Goal: Download file/media

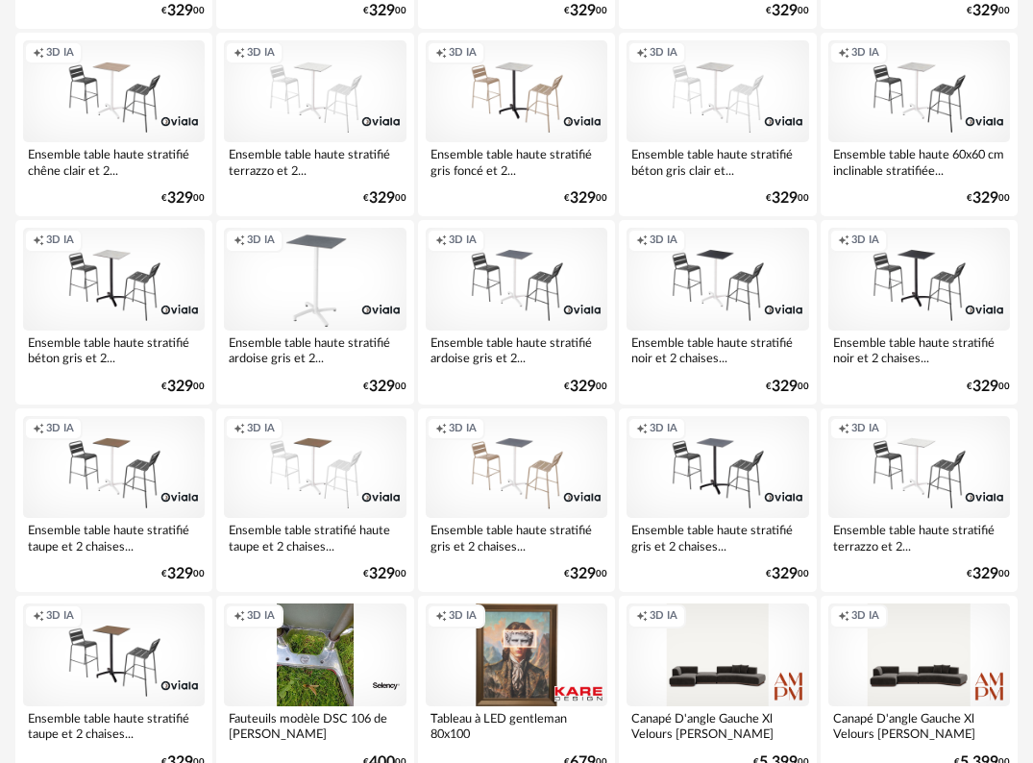
scroll to position [1153, 0]
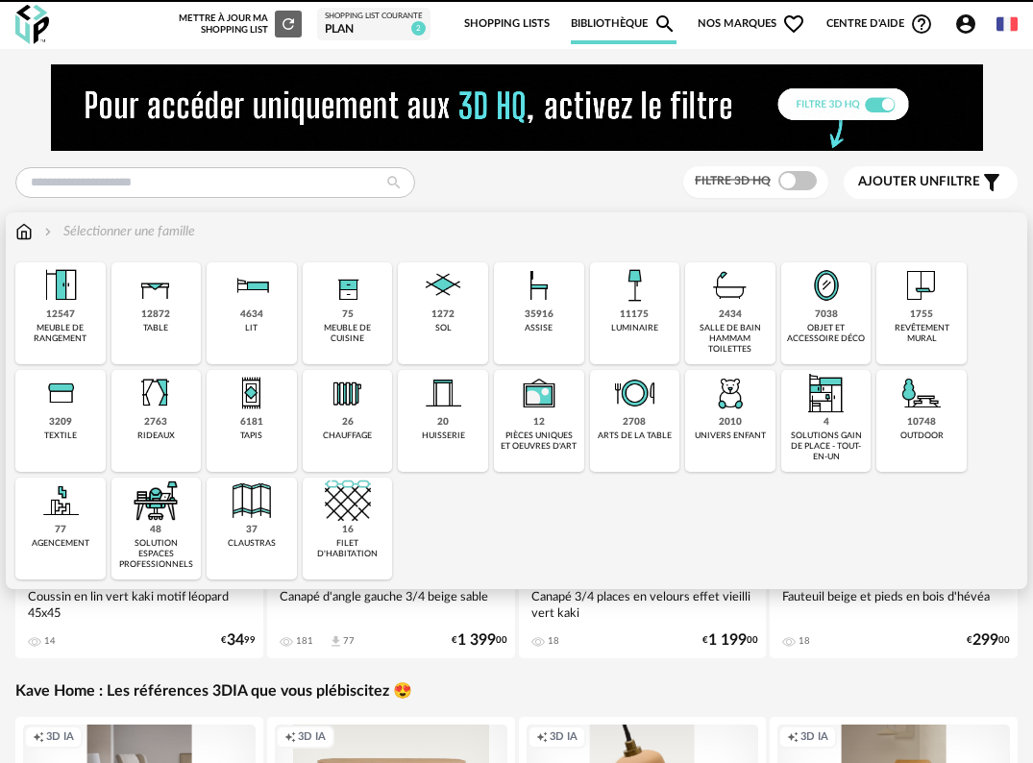
click at [641, 326] on div "luminaire" at bounding box center [634, 328] width 47 height 11
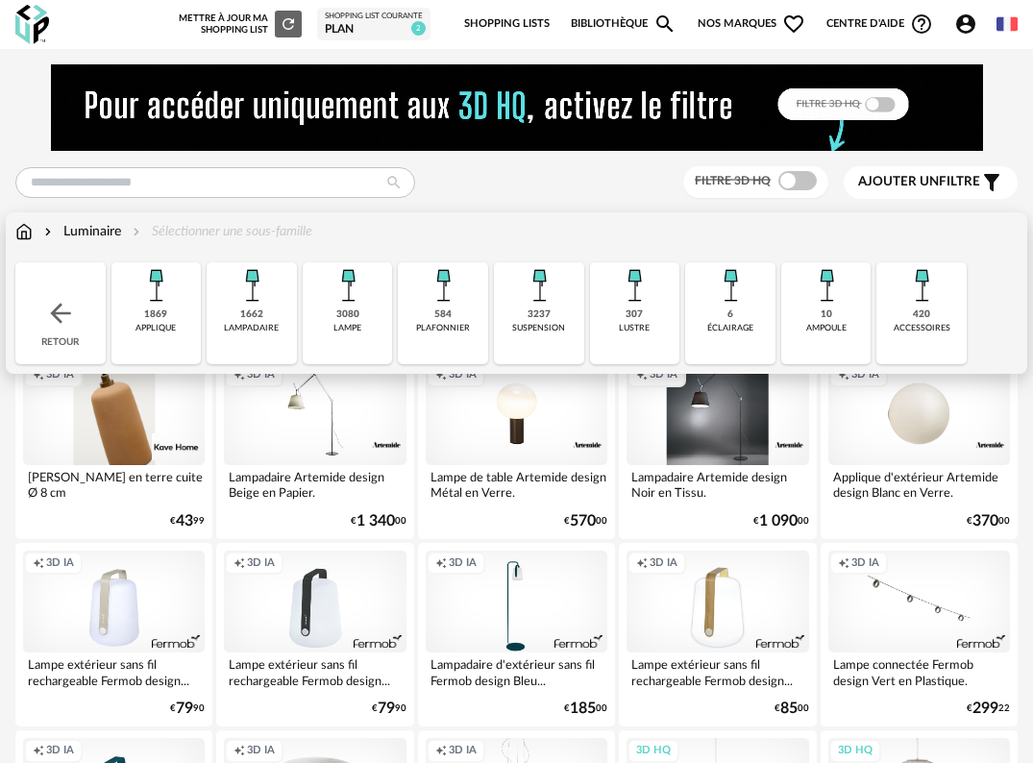
click at [443, 326] on div "plafonnier" at bounding box center [443, 328] width 54 height 11
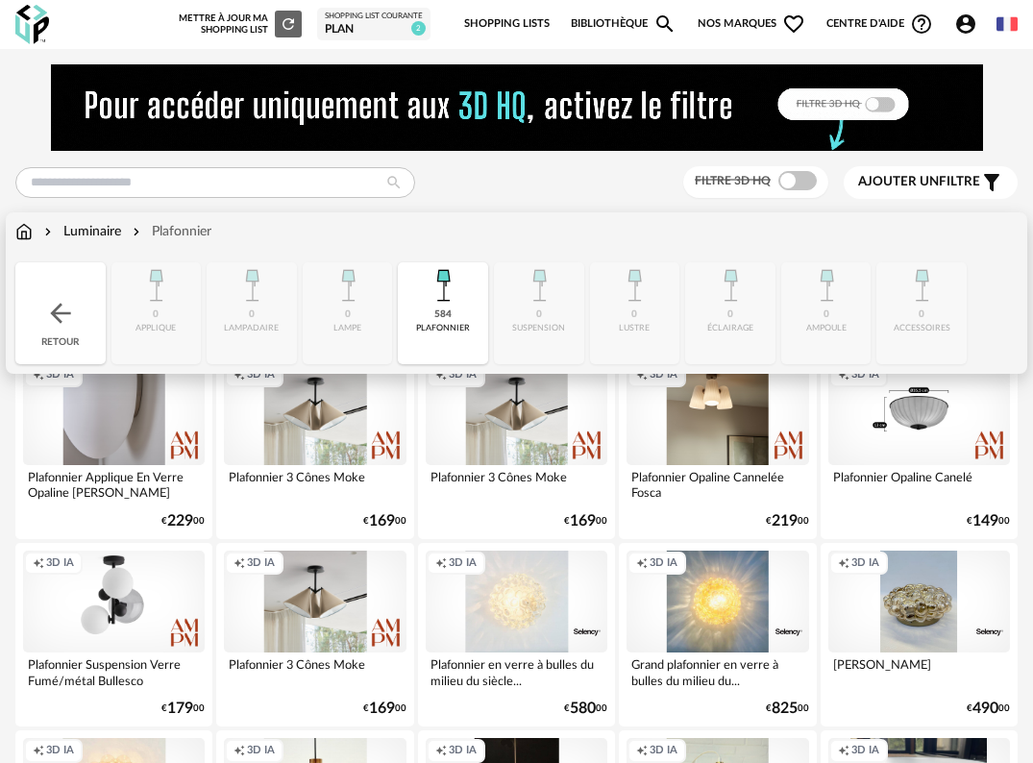
click at [454, 323] on div "plafonnier" at bounding box center [443, 328] width 54 height 11
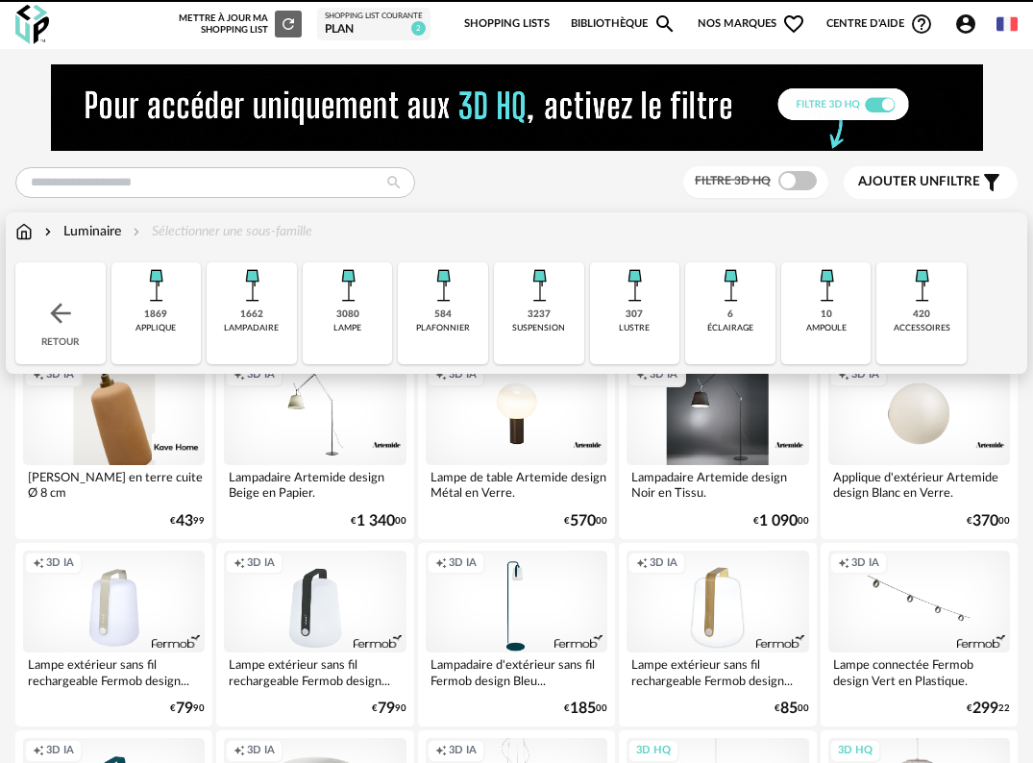
click at [545, 323] on div "suspension" at bounding box center [538, 328] width 53 height 11
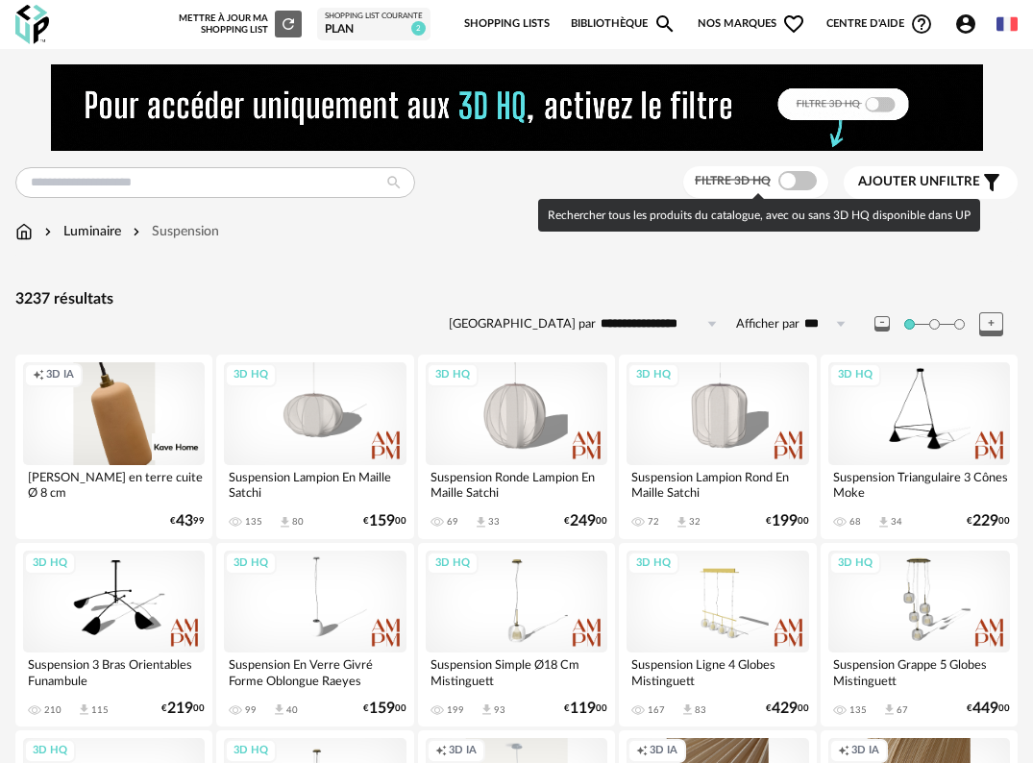
click at [795, 183] on span at bounding box center [797, 180] width 38 height 19
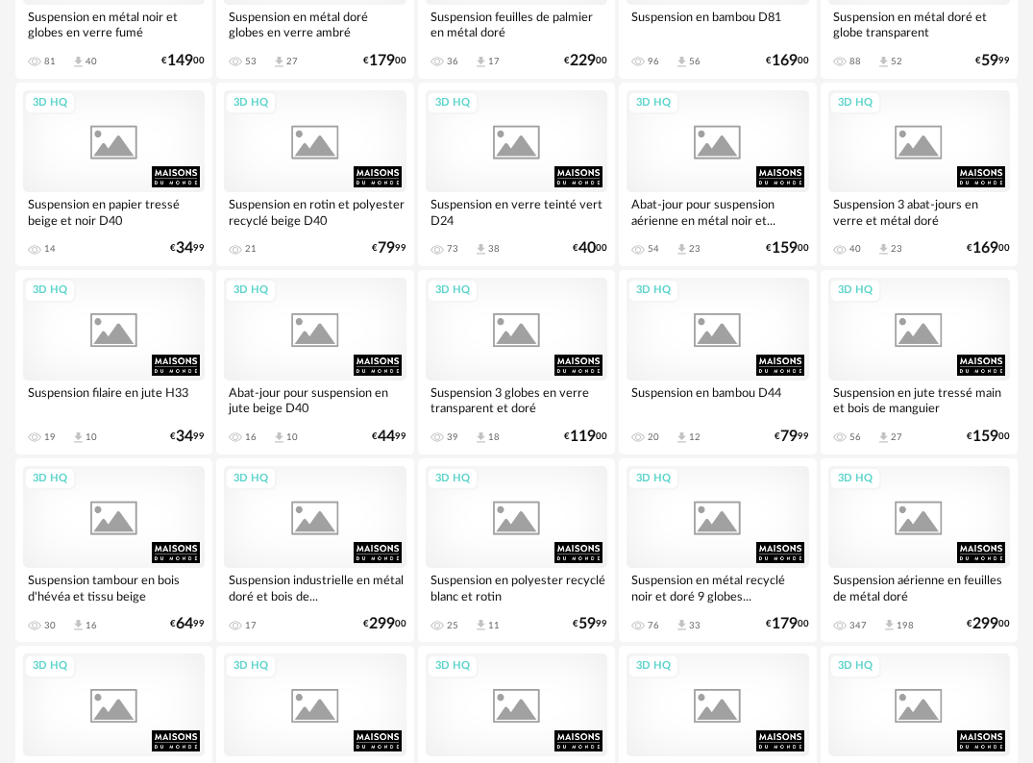
scroll to position [3469, 0]
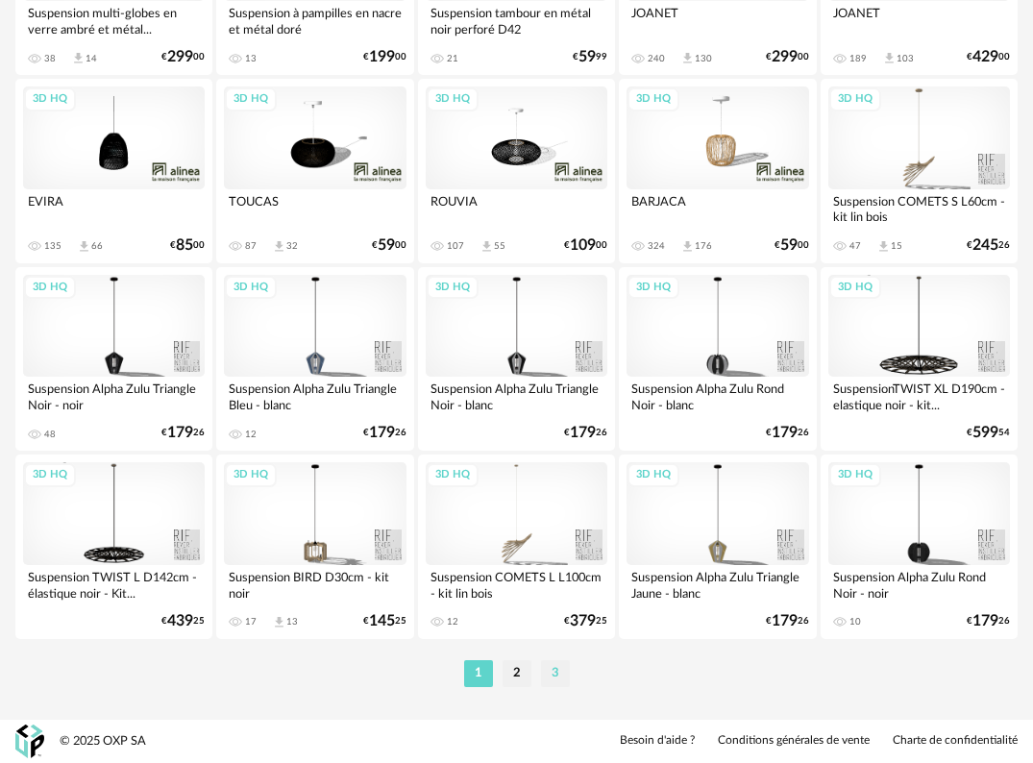
click at [549, 674] on li "3" at bounding box center [555, 673] width 29 height 27
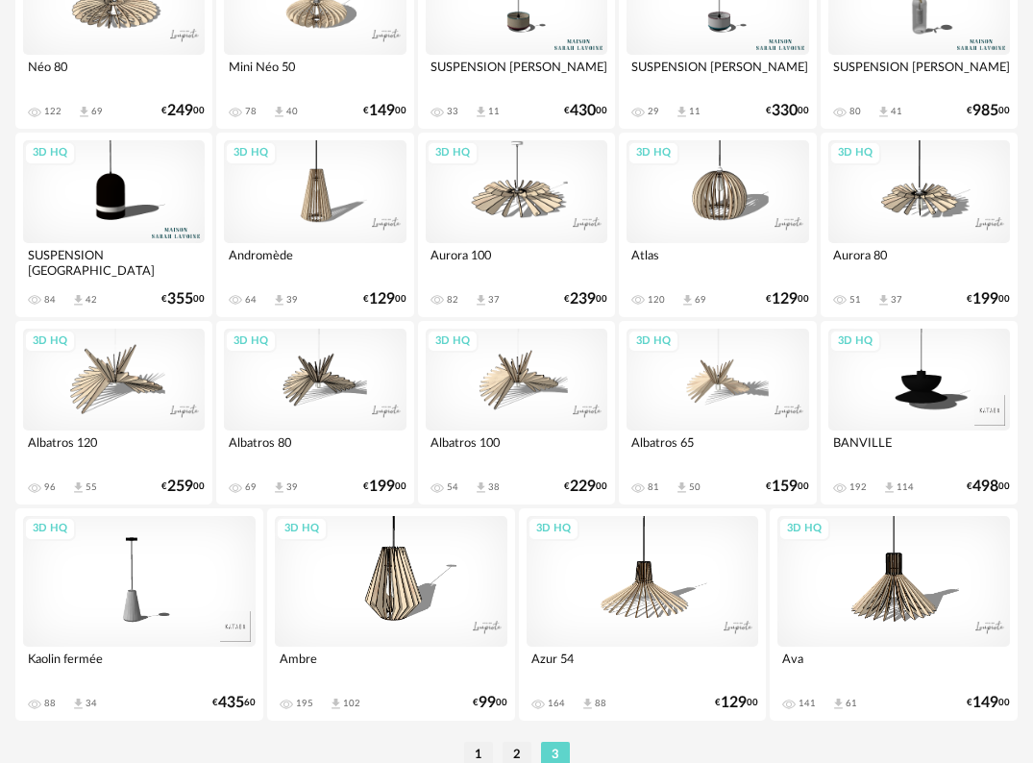
scroll to position [1619, 0]
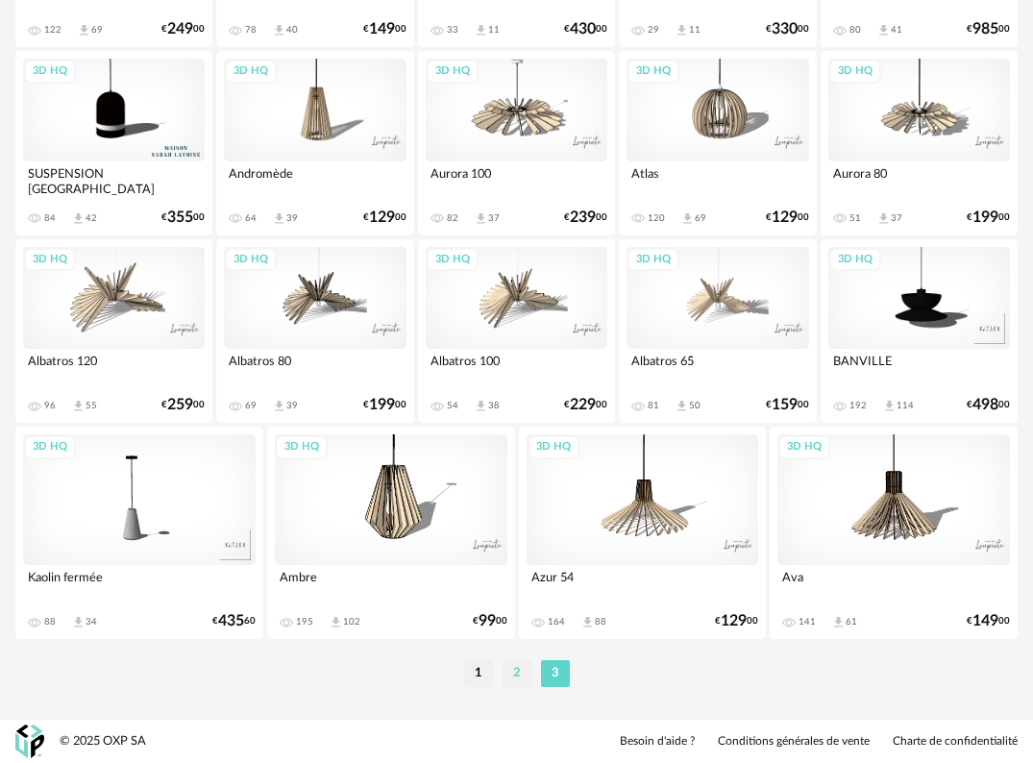
click at [521, 677] on li "2" at bounding box center [516, 673] width 29 height 27
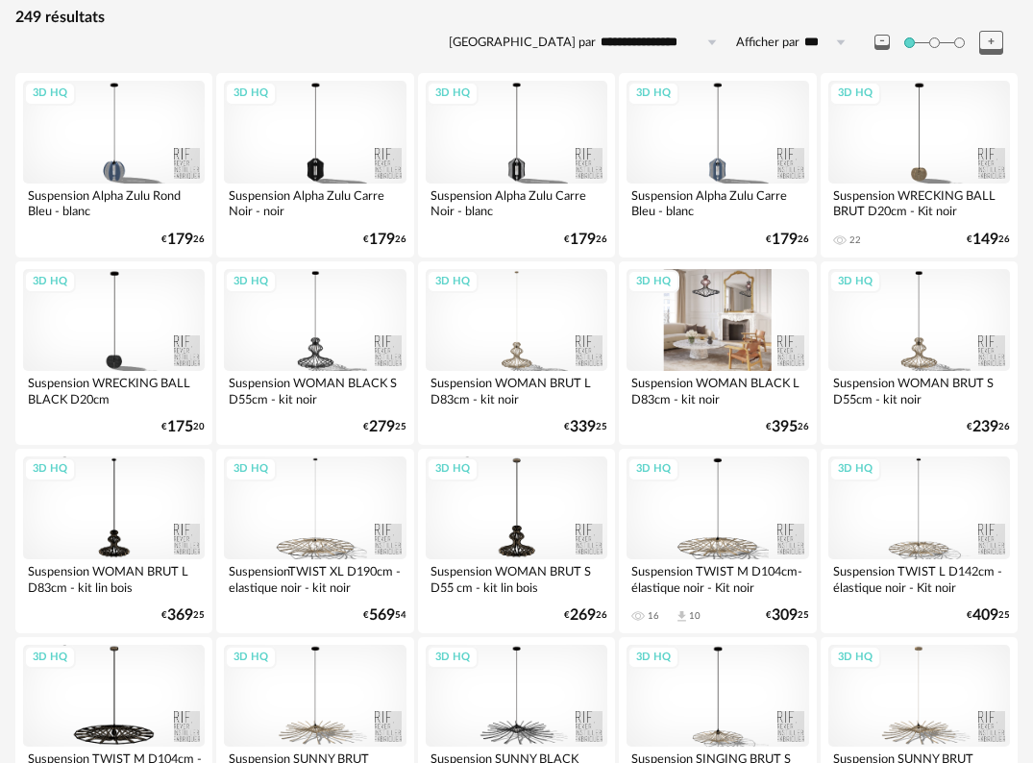
scroll to position [288, 0]
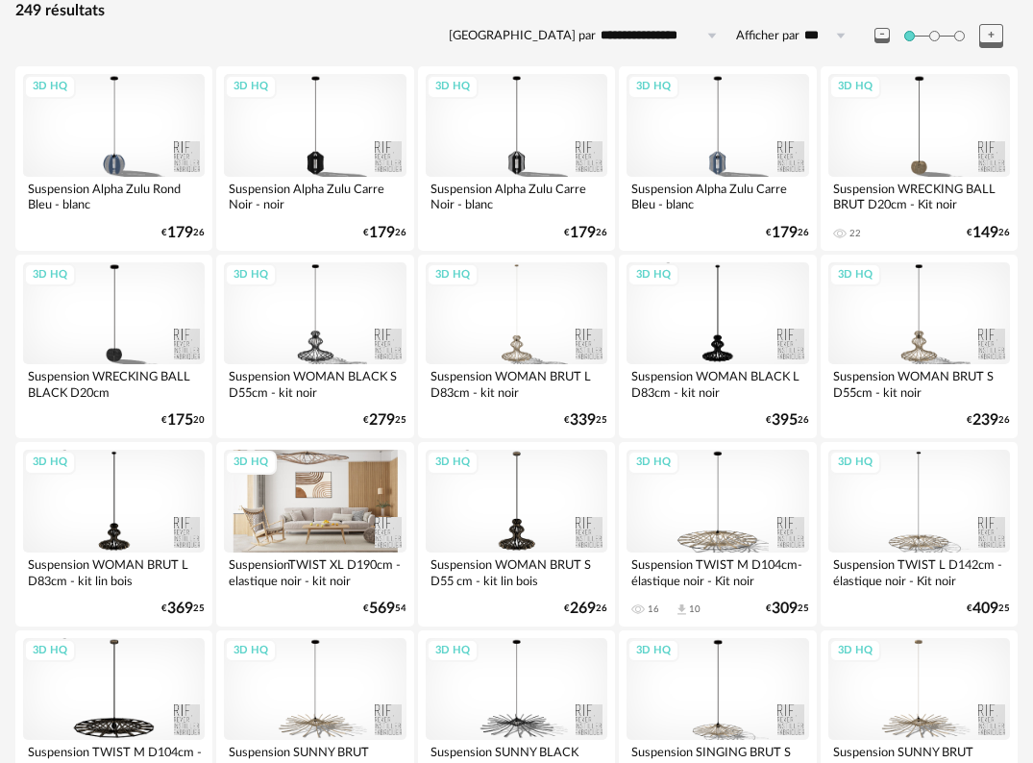
click at [306, 491] on div "3D HQ" at bounding box center [315, 501] width 182 height 103
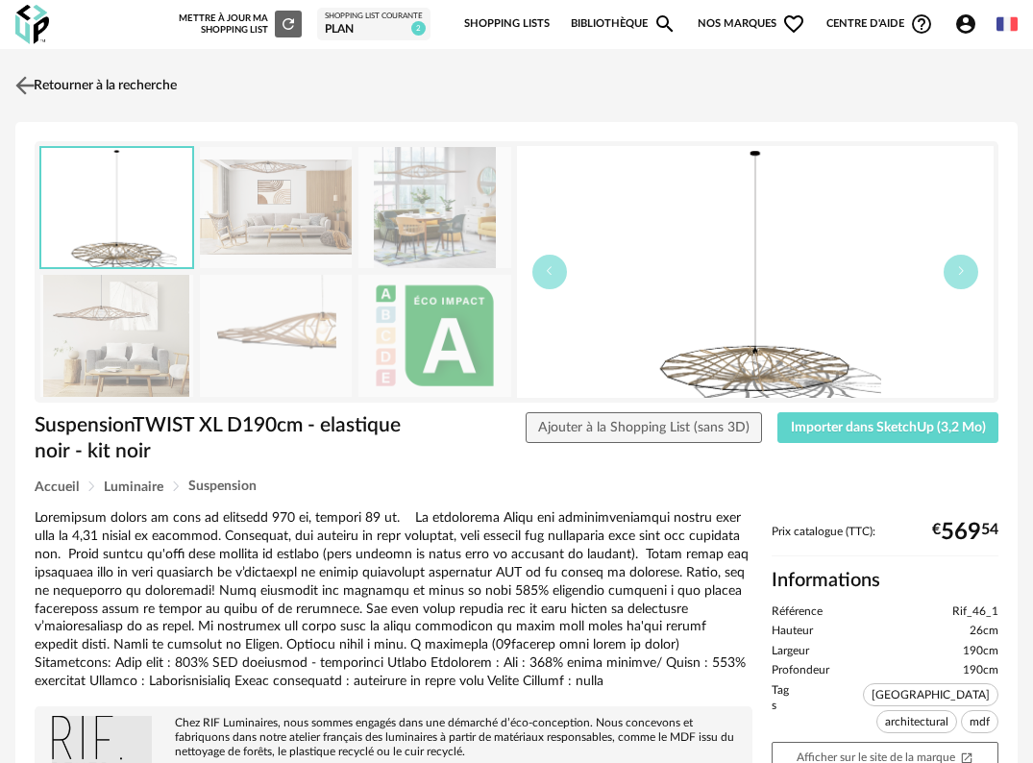
click at [29, 72] on img at bounding box center [26, 85] width 28 height 28
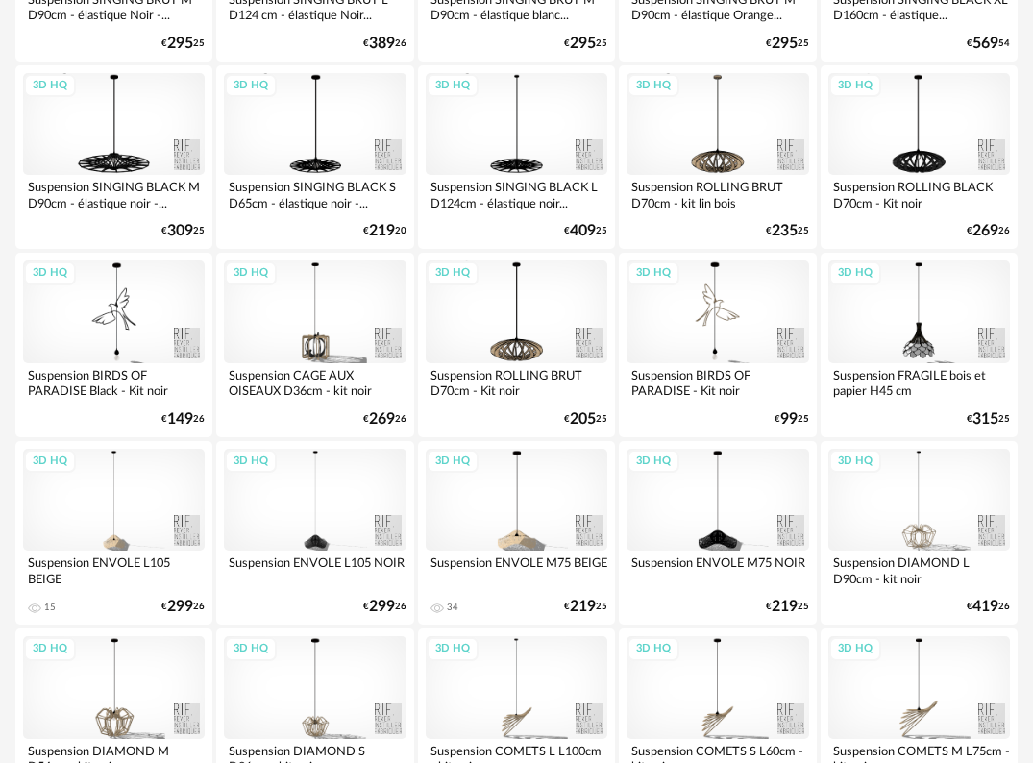
scroll to position [1825, 0]
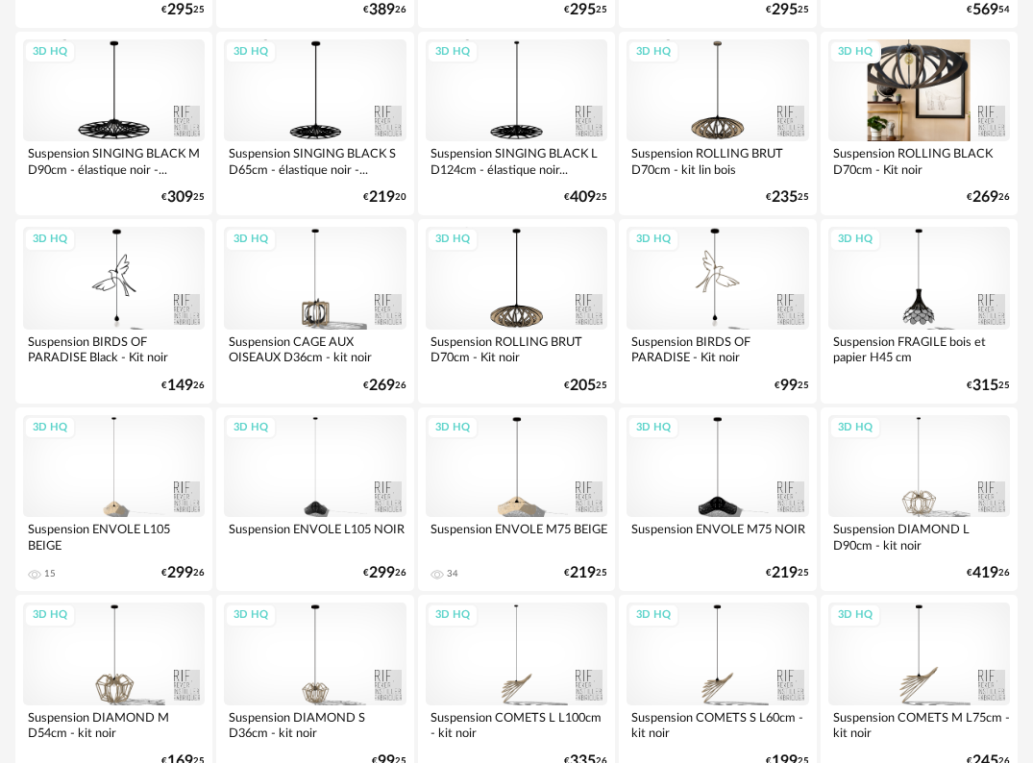
click at [930, 92] on div "3D HQ" at bounding box center [919, 90] width 182 height 103
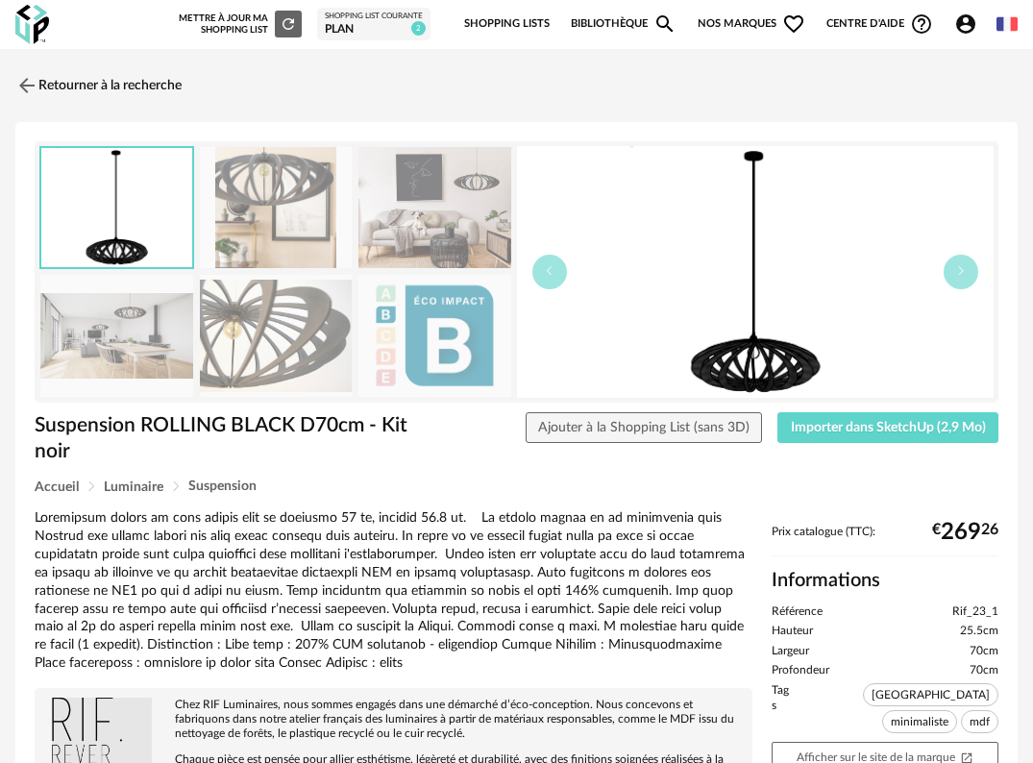
click at [254, 190] on img at bounding box center [276, 208] width 153 height 122
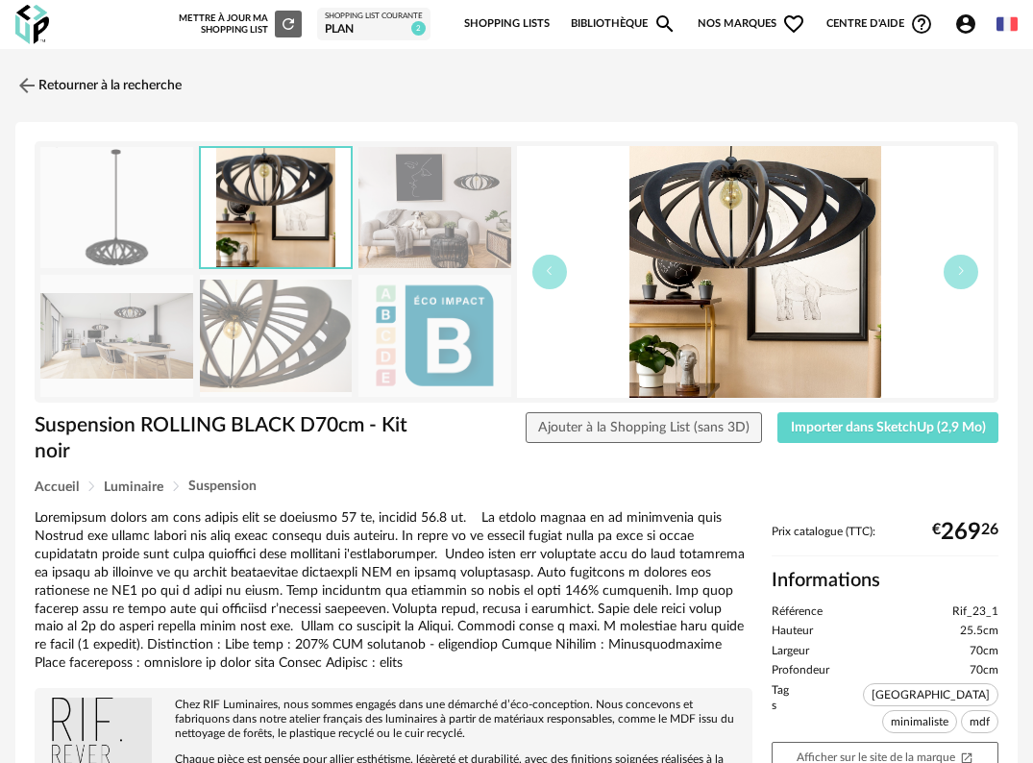
click at [271, 306] on img at bounding box center [276, 336] width 153 height 122
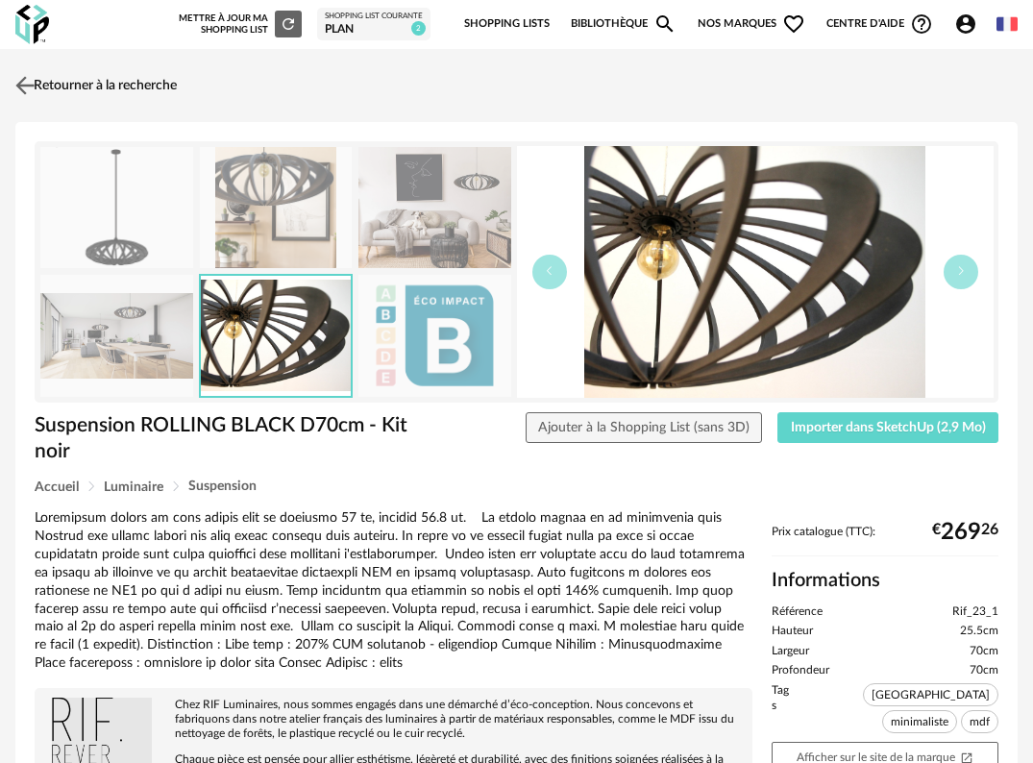
click at [26, 72] on img at bounding box center [26, 85] width 28 height 28
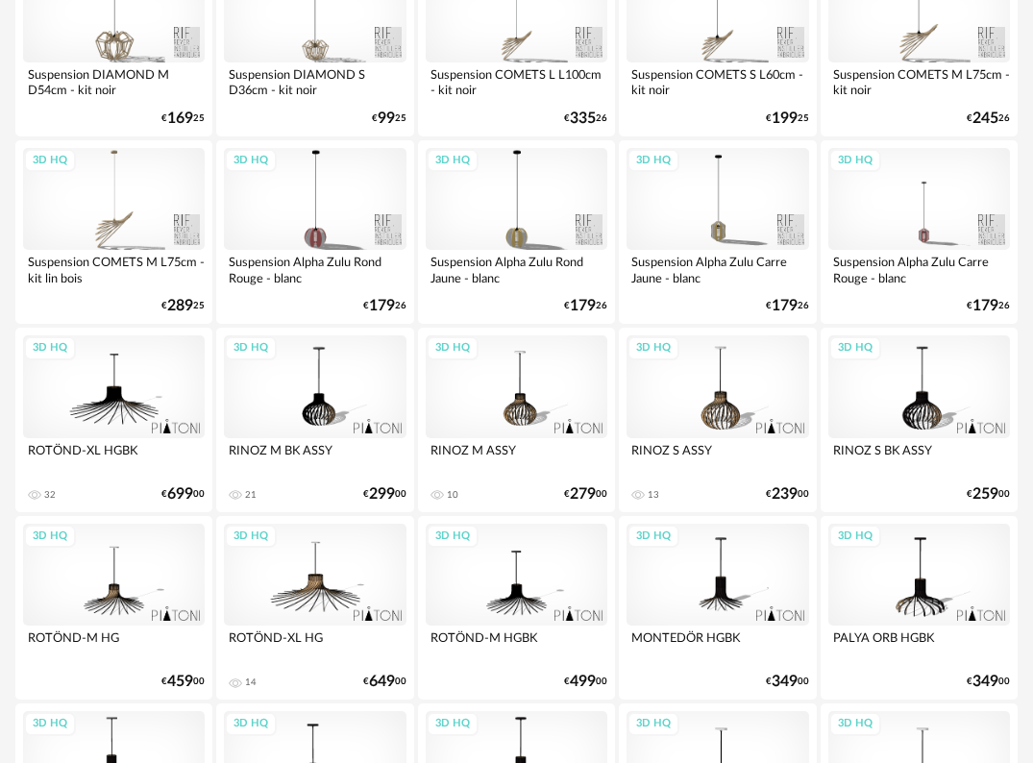
scroll to position [2498, 0]
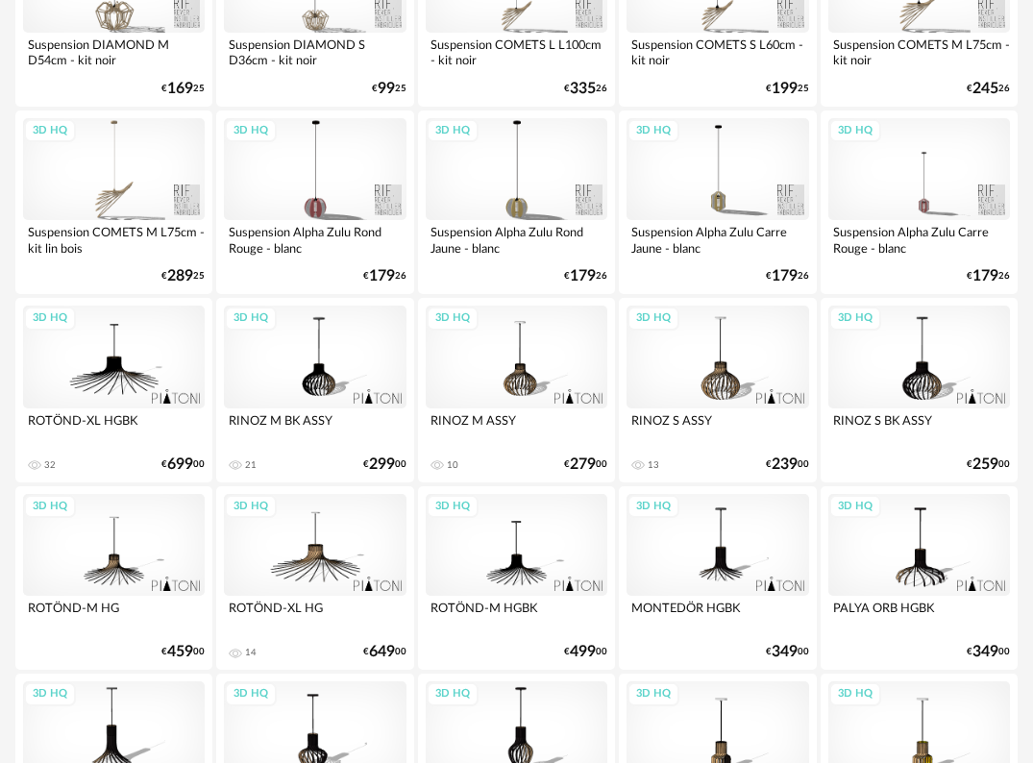
click at [908, 379] on div "3D HQ" at bounding box center [919, 357] width 182 height 103
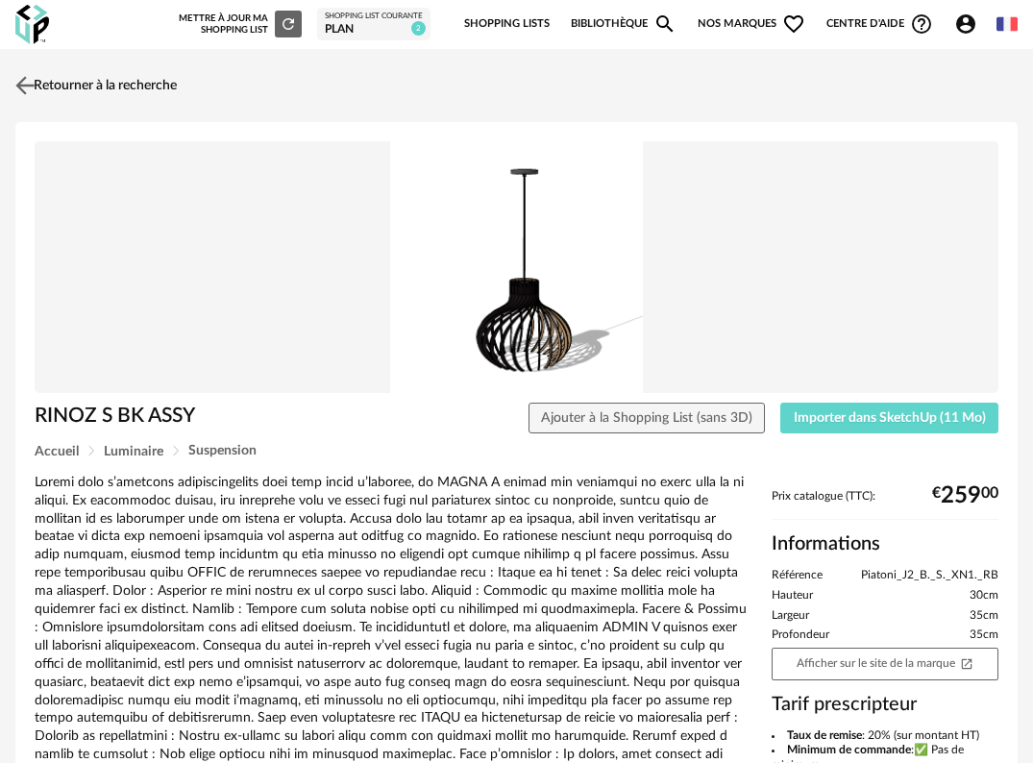
click at [30, 76] on img at bounding box center [26, 85] width 28 height 28
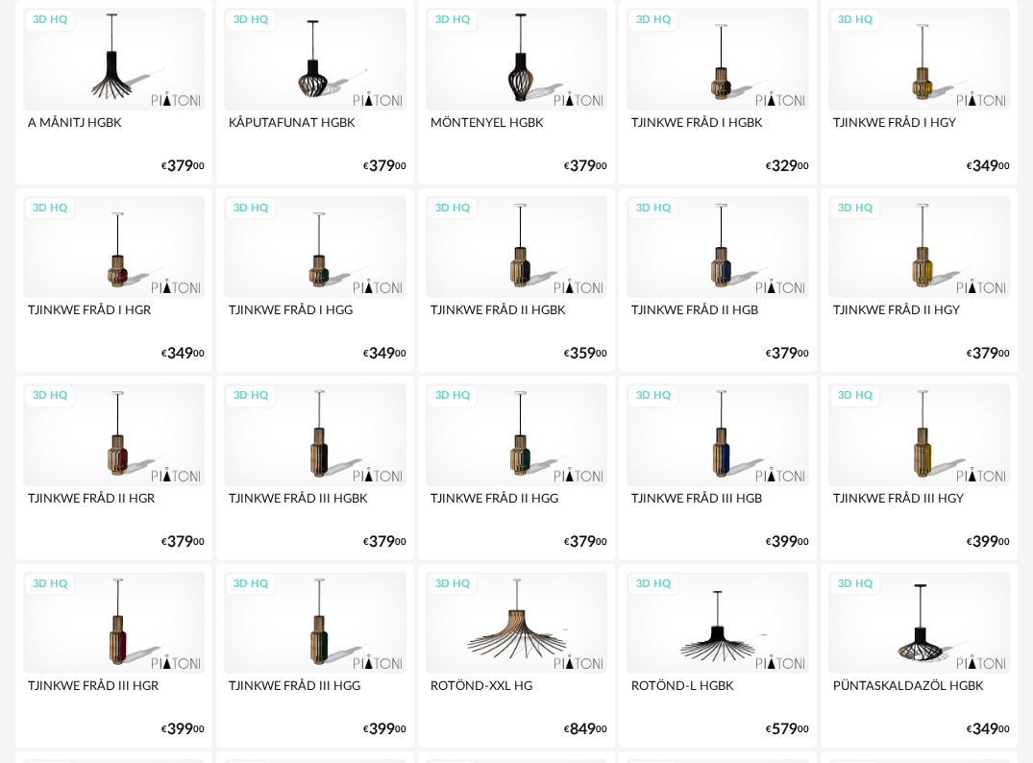
scroll to position [3468, 0]
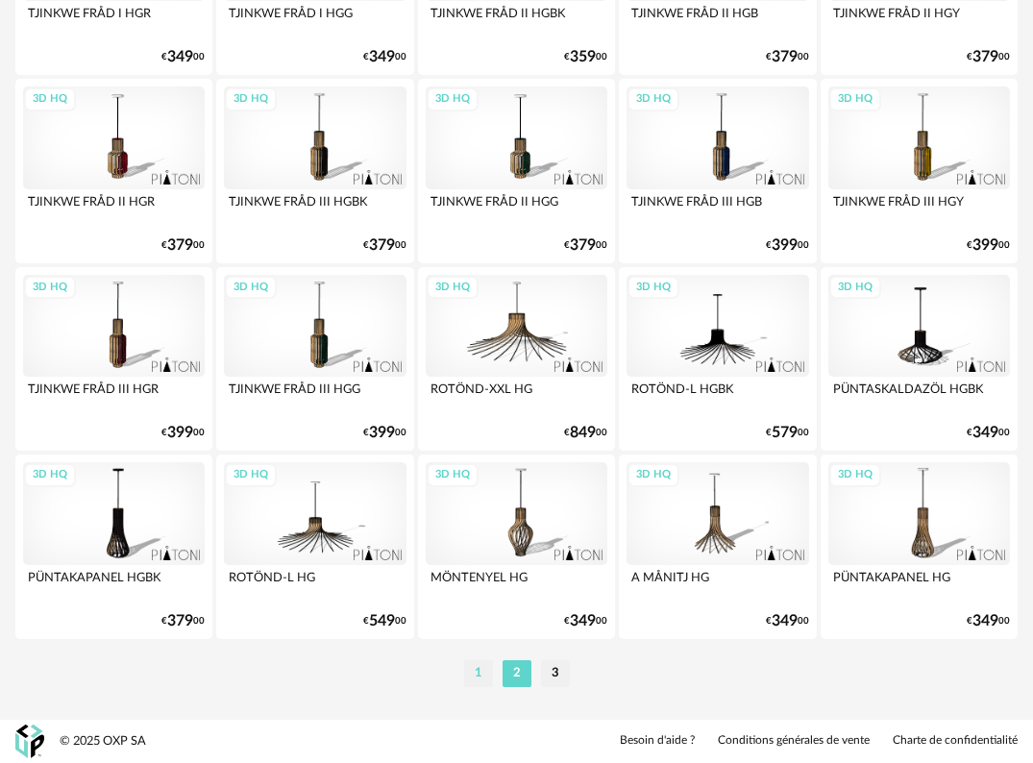
click at [479, 679] on li "1" at bounding box center [478, 673] width 29 height 27
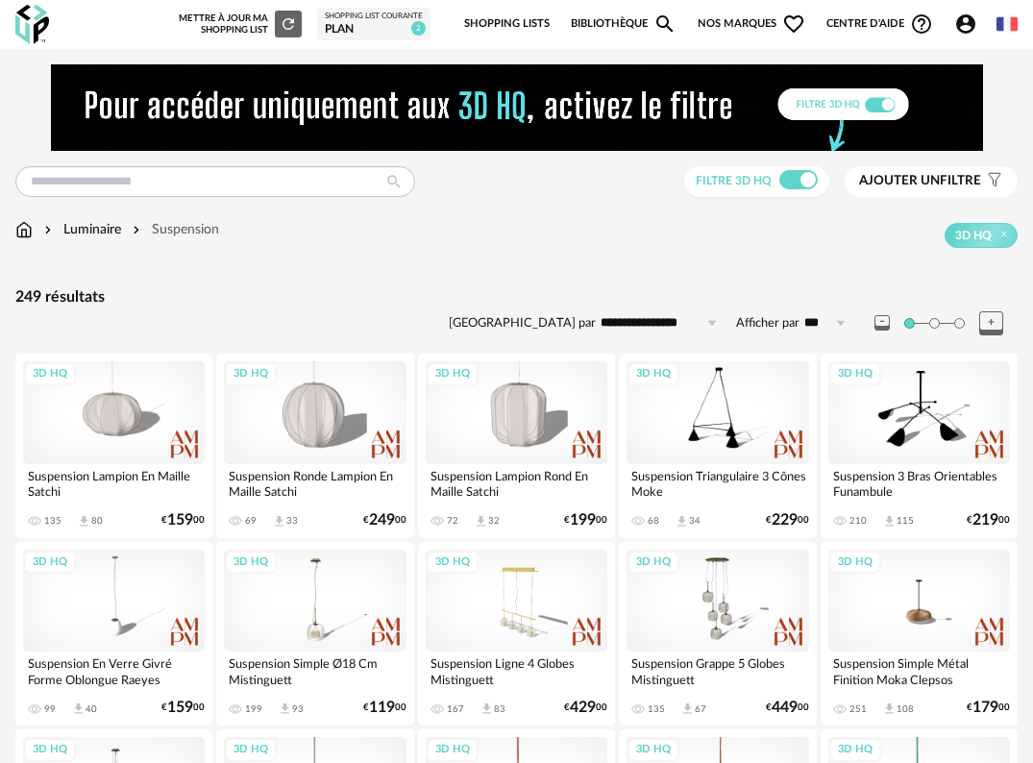
click at [33, 16] on img at bounding box center [32, 24] width 34 height 39
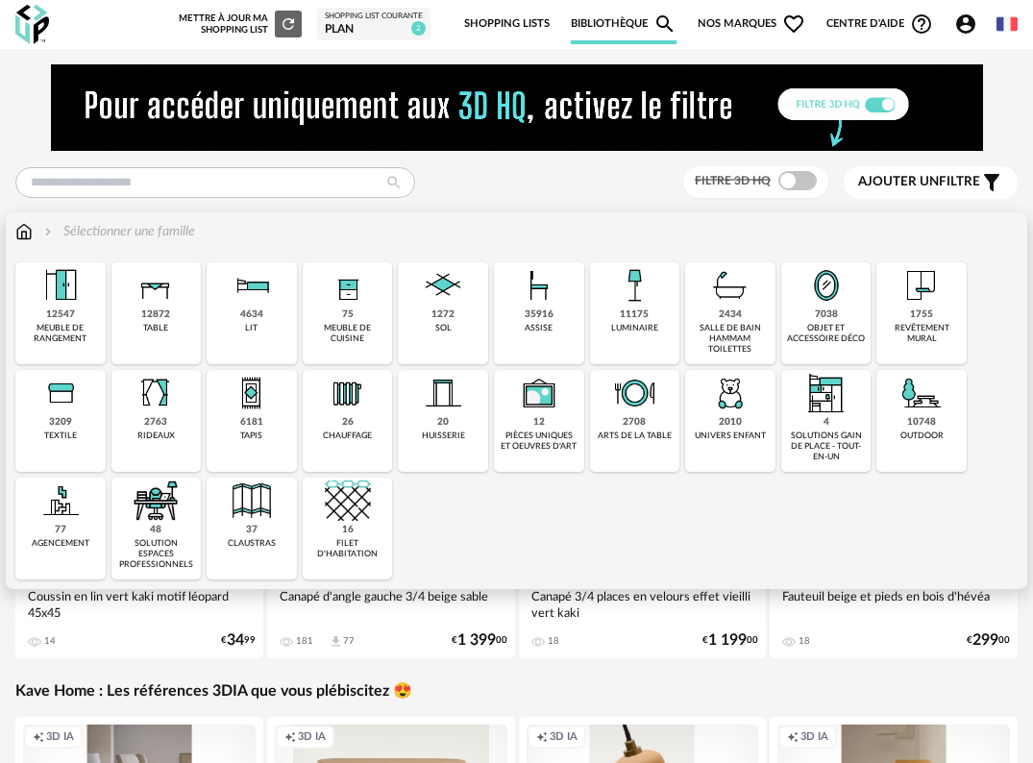
click at [72, 424] on div "3209 textile" at bounding box center [60, 421] width 90 height 102
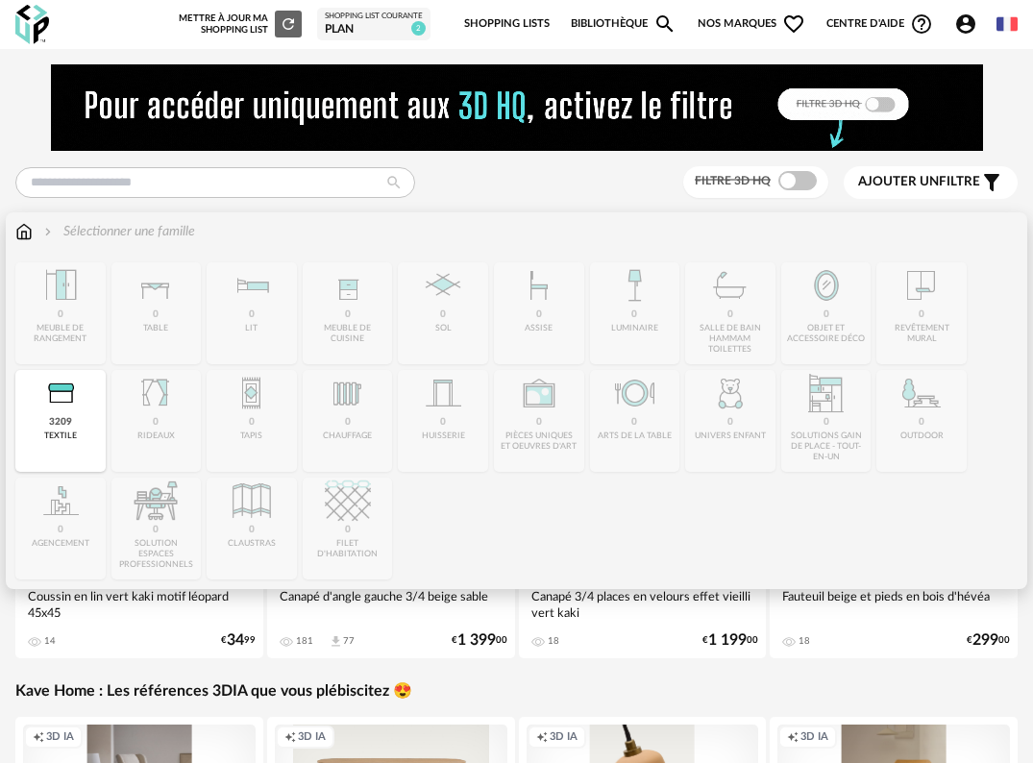
click at [70, 430] on div "textile" at bounding box center [60, 435] width 33 height 11
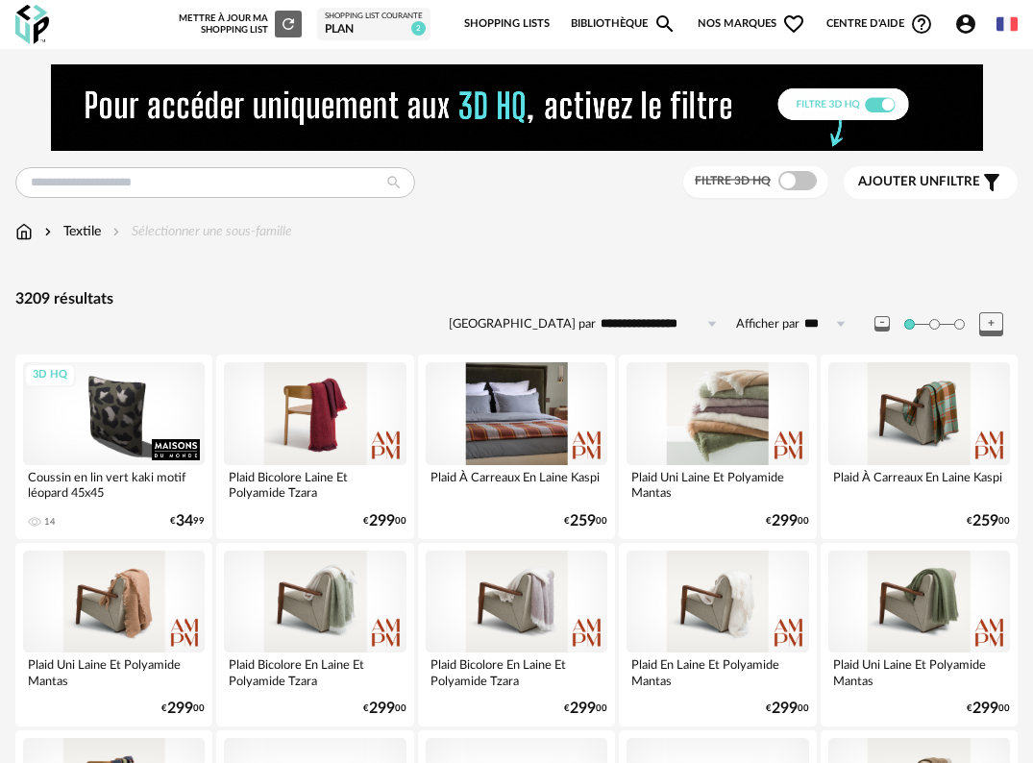
click at [37, 20] on img at bounding box center [32, 24] width 34 height 39
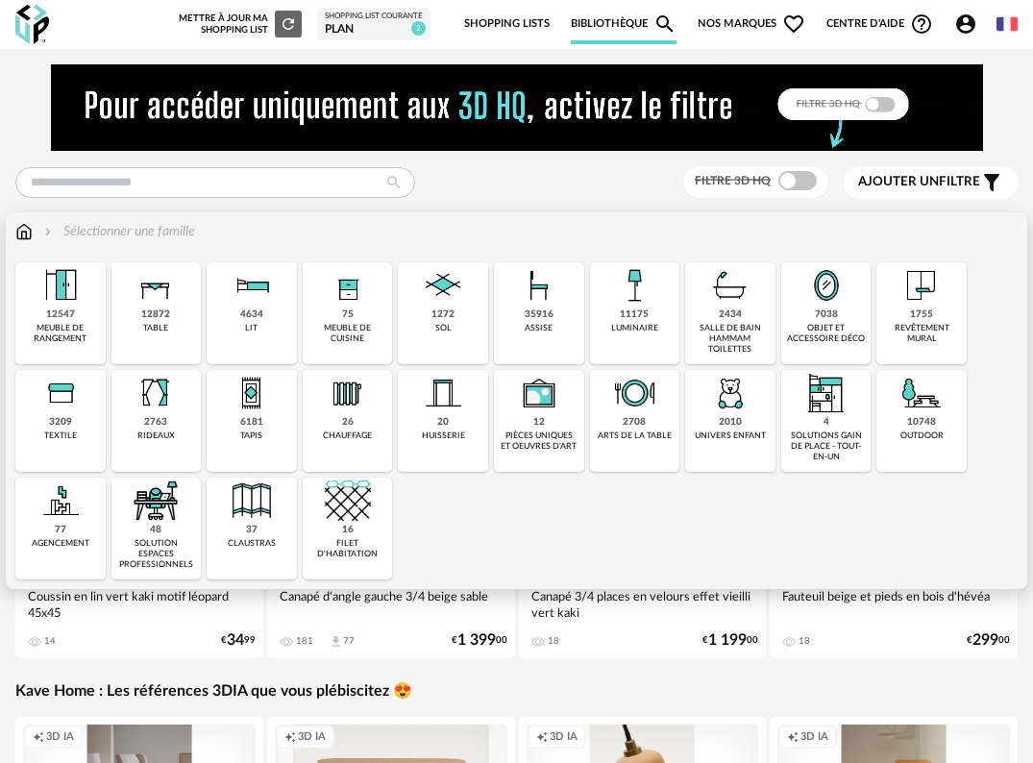
click at [250, 421] on div "6181" at bounding box center [251, 422] width 23 height 12
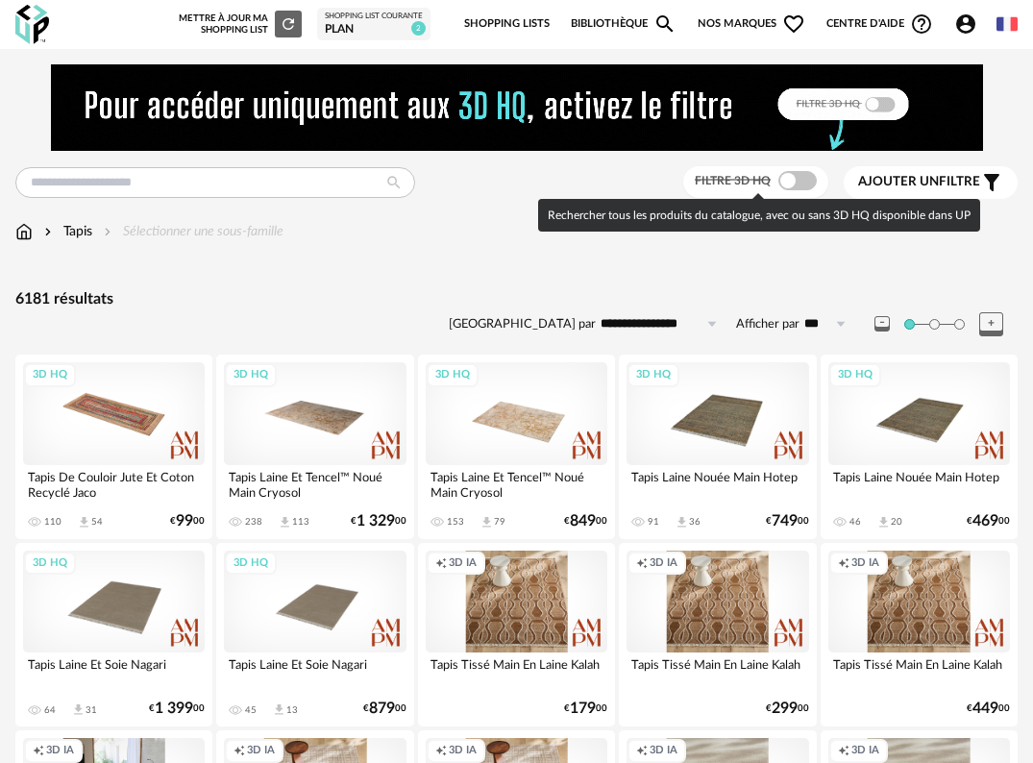
click at [797, 179] on span at bounding box center [797, 180] width 38 height 19
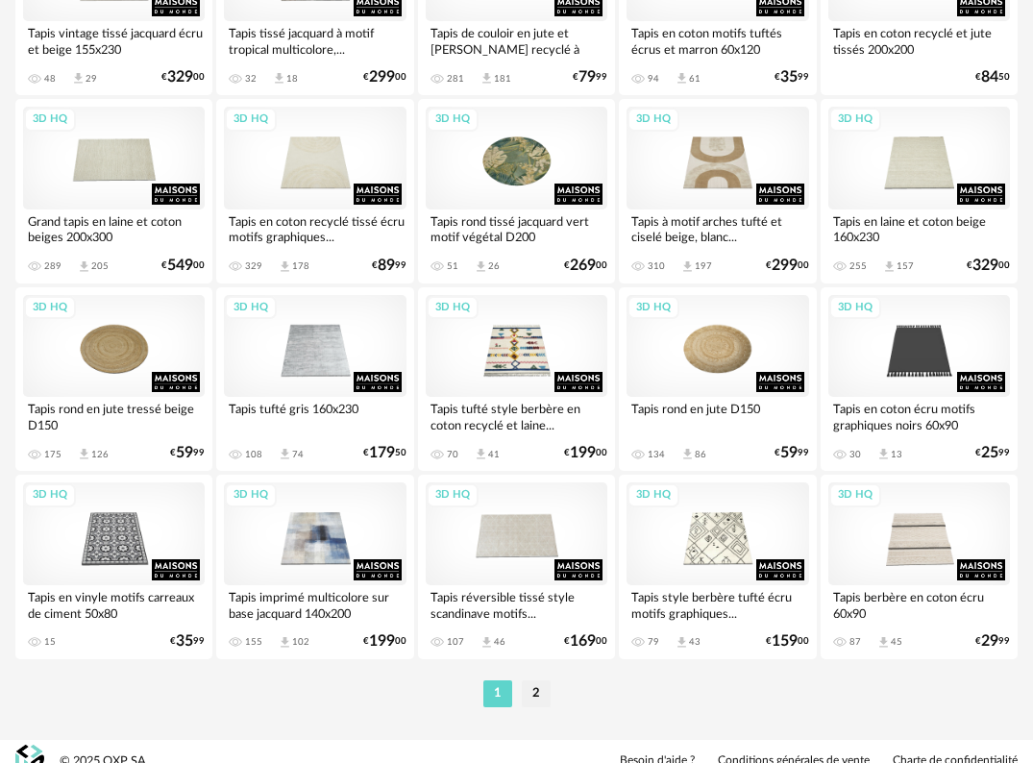
scroll to position [3459, 0]
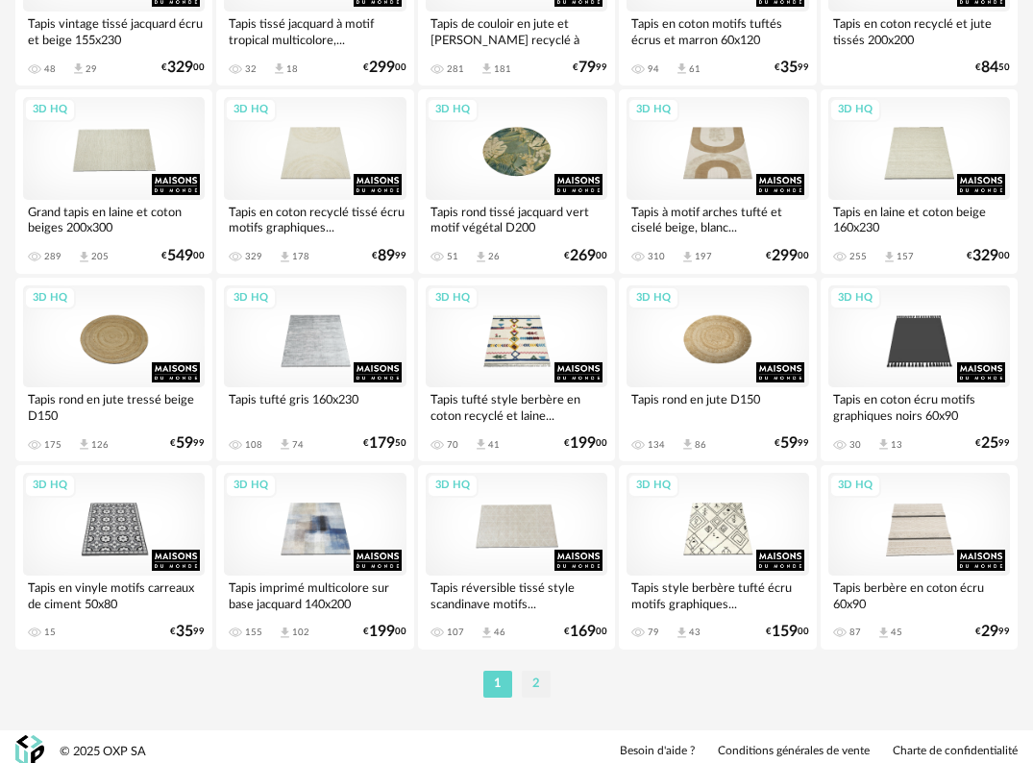
click at [539, 681] on li "2" at bounding box center [536, 684] width 29 height 27
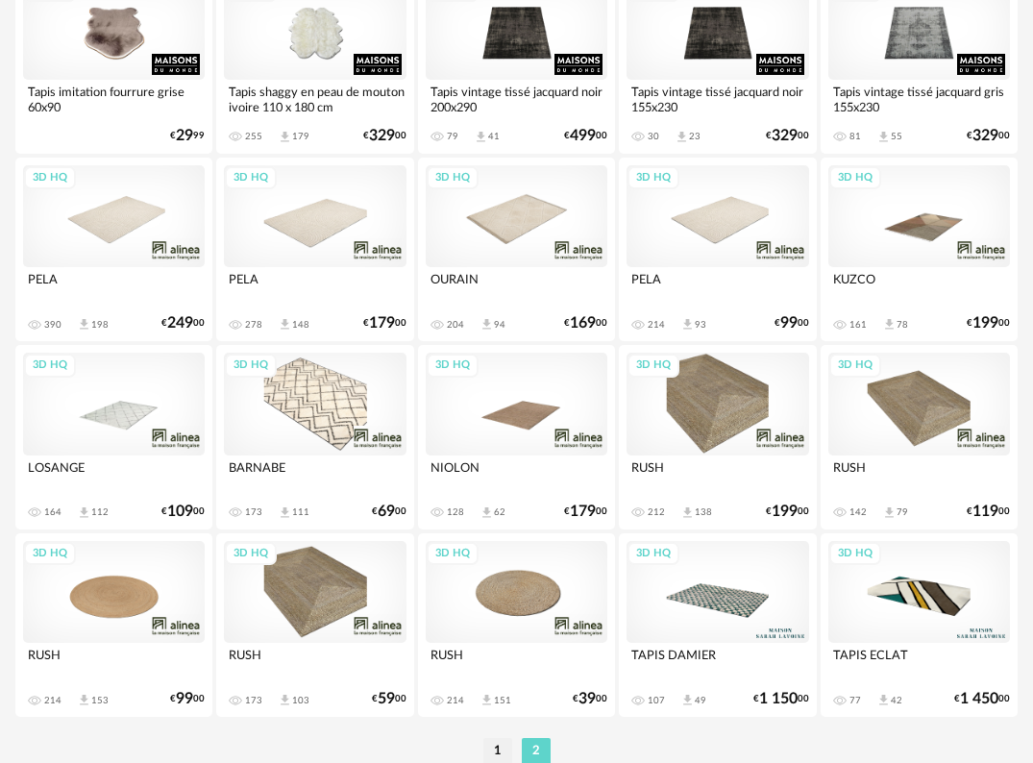
scroll to position [463, 0]
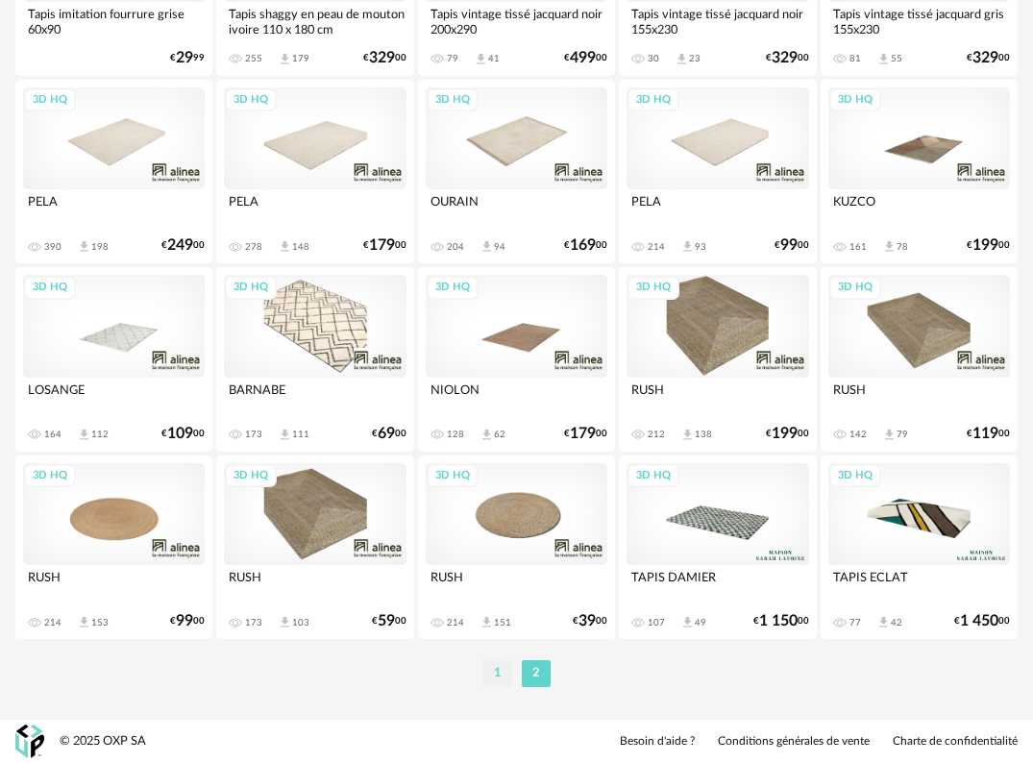
click at [494, 684] on li "1" at bounding box center [497, 673] width 29 height 27
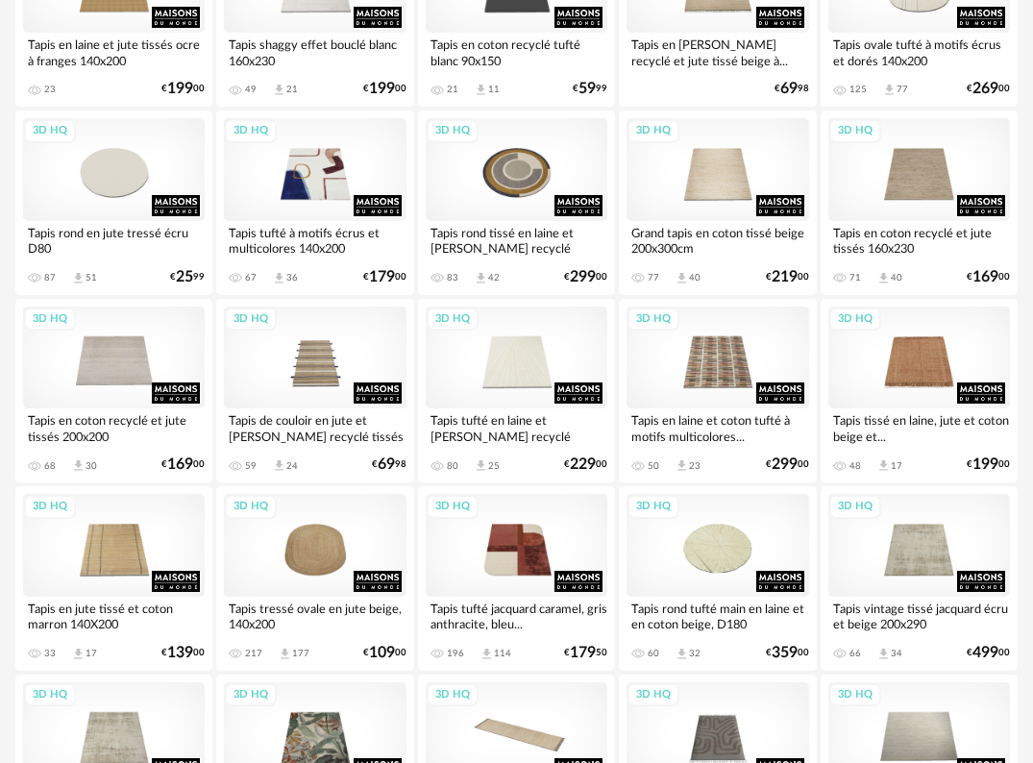
scroll to position [2690, 0]
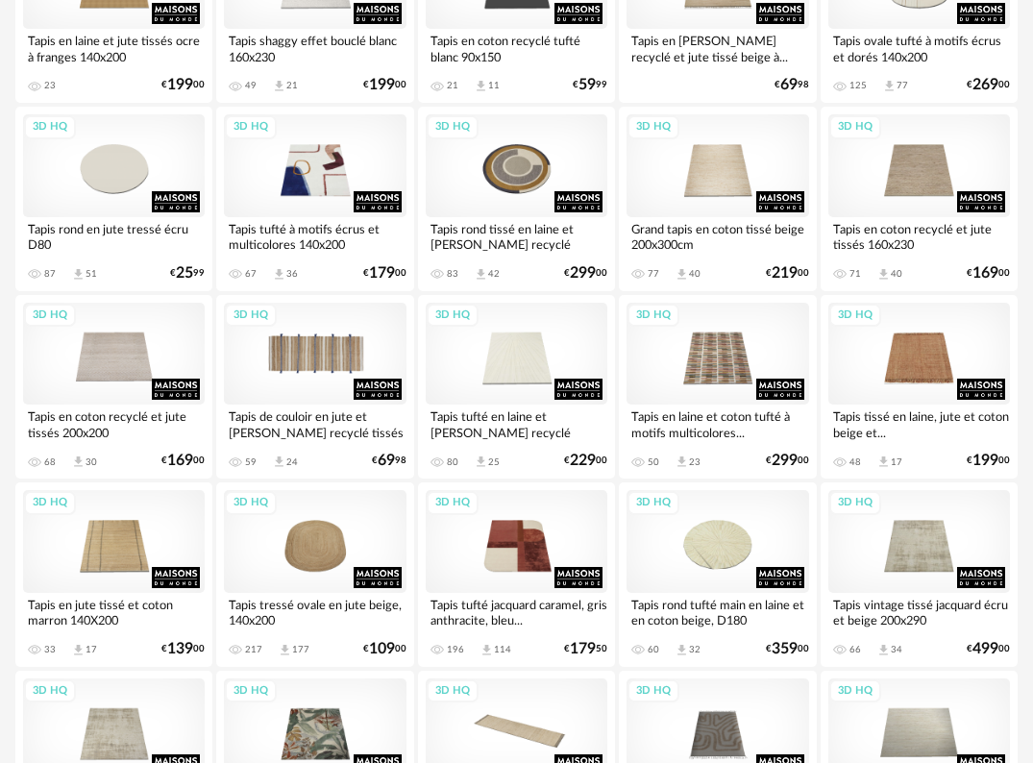
click at [306, 365] on div "3D HQ" at bounding box center [315, 354] width 182 height 103
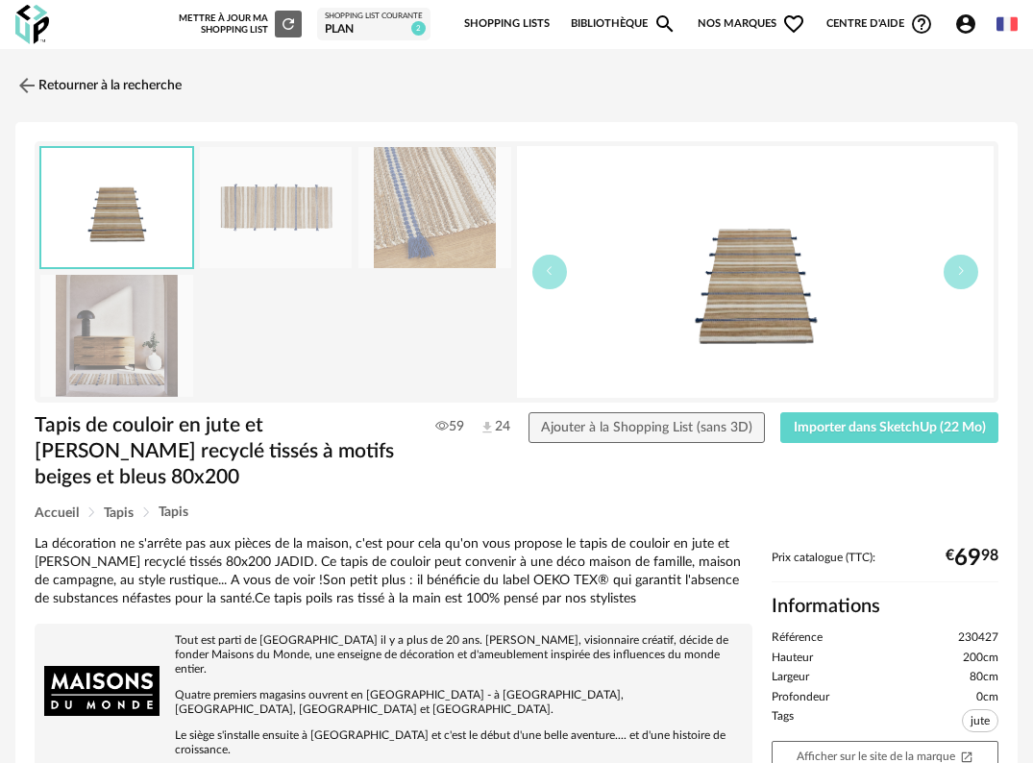
click at [100, 341] on img at bounding box center [116, 336] width 153 height 122
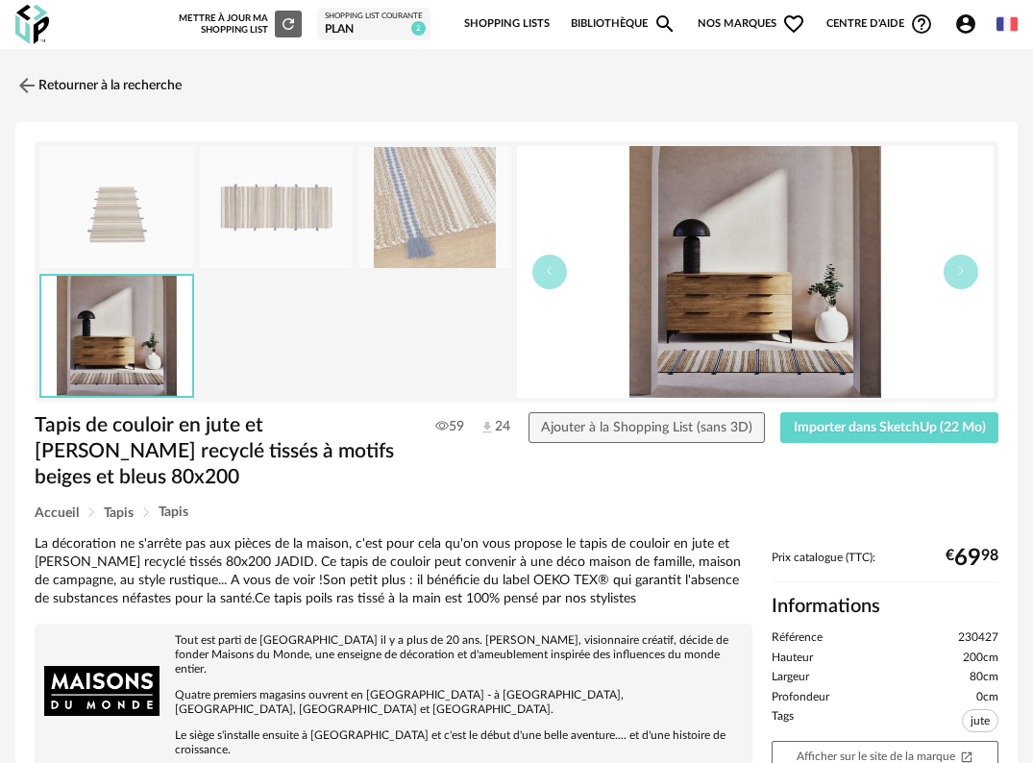
click at [281, 203] on img at bounding box center [276, 208] width 153 height 122
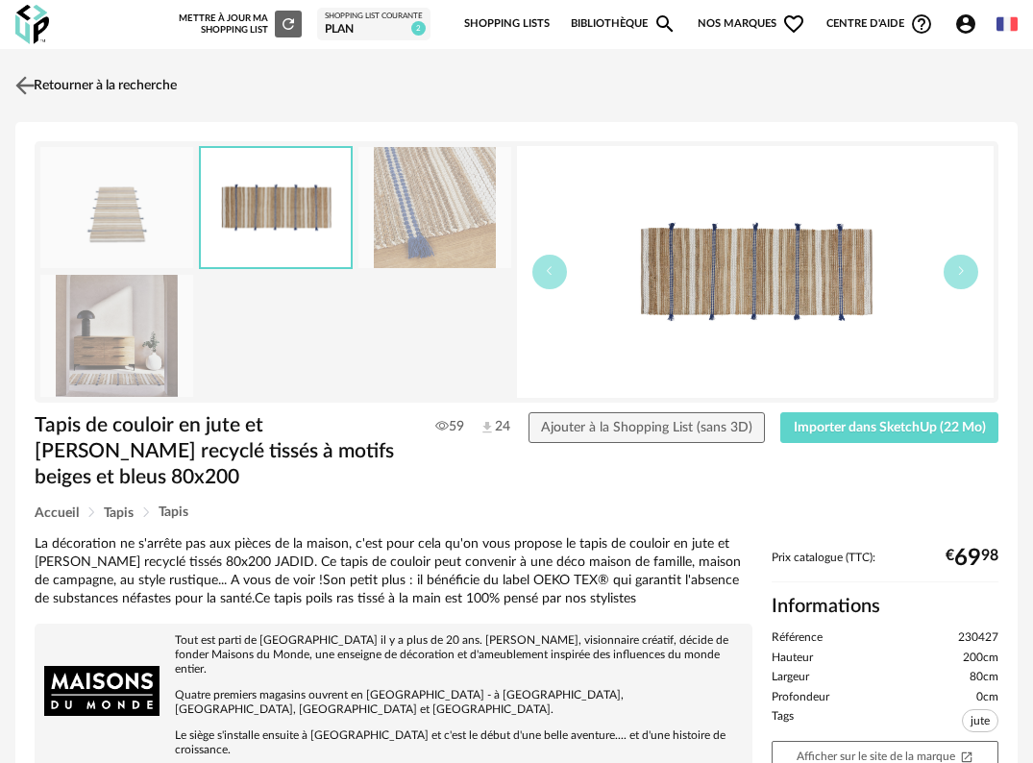
click at [18, 82] on img at bounding box center [26, 85] width 28 height 28
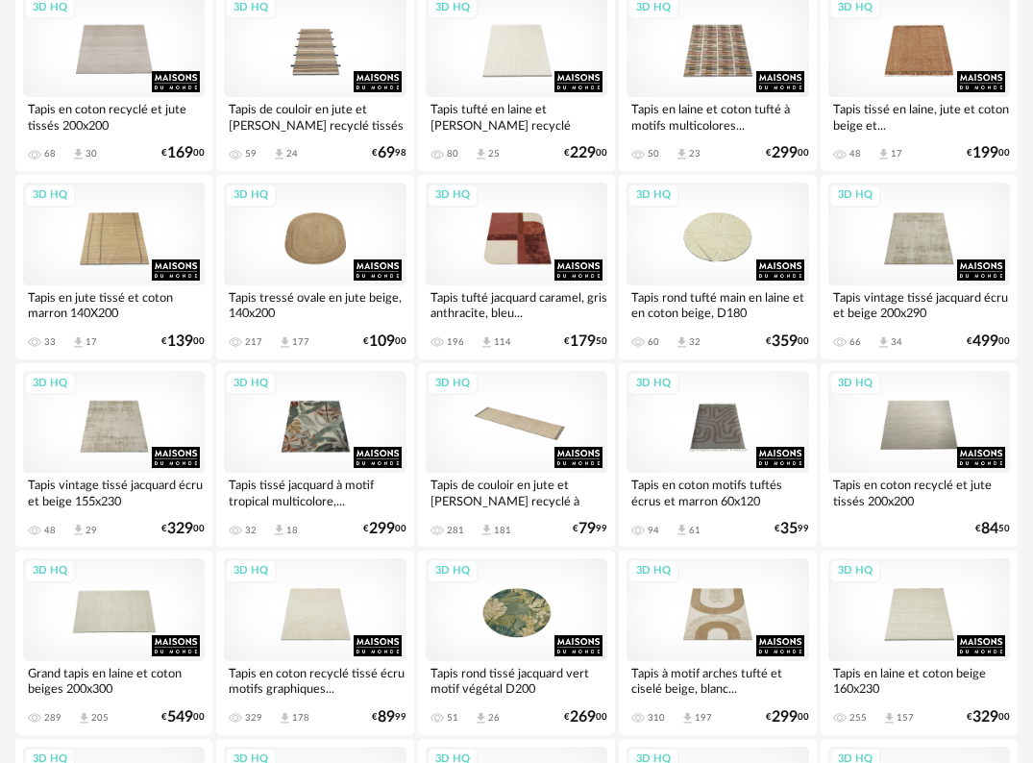
scroll to position [2978, 0]
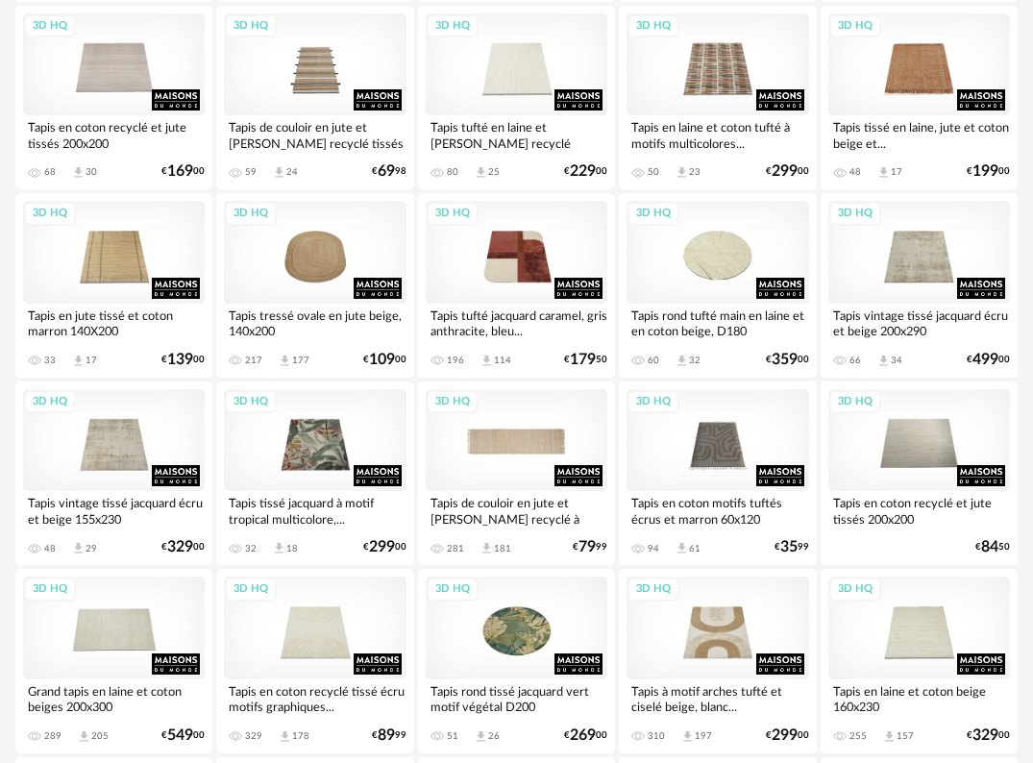
click at [540, 446] on div "3D HQ" at bounding box center [517, 440] width 182 height 103
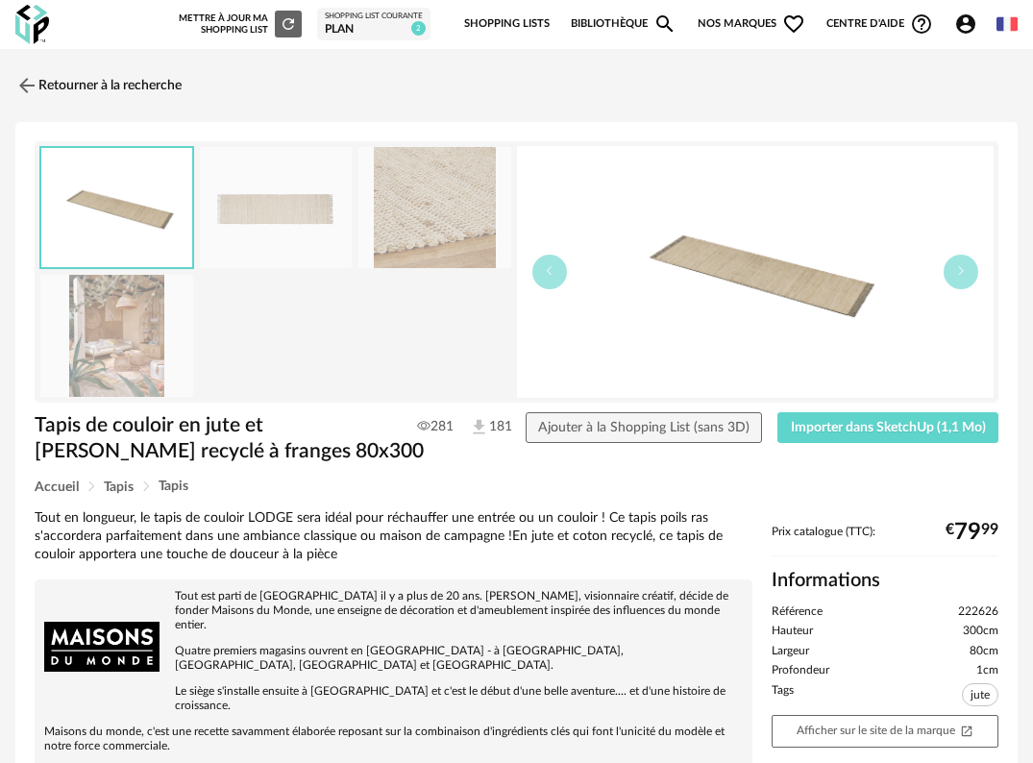
click at [446, 189] on img at bounding box center [434, 208] width 153 height 122
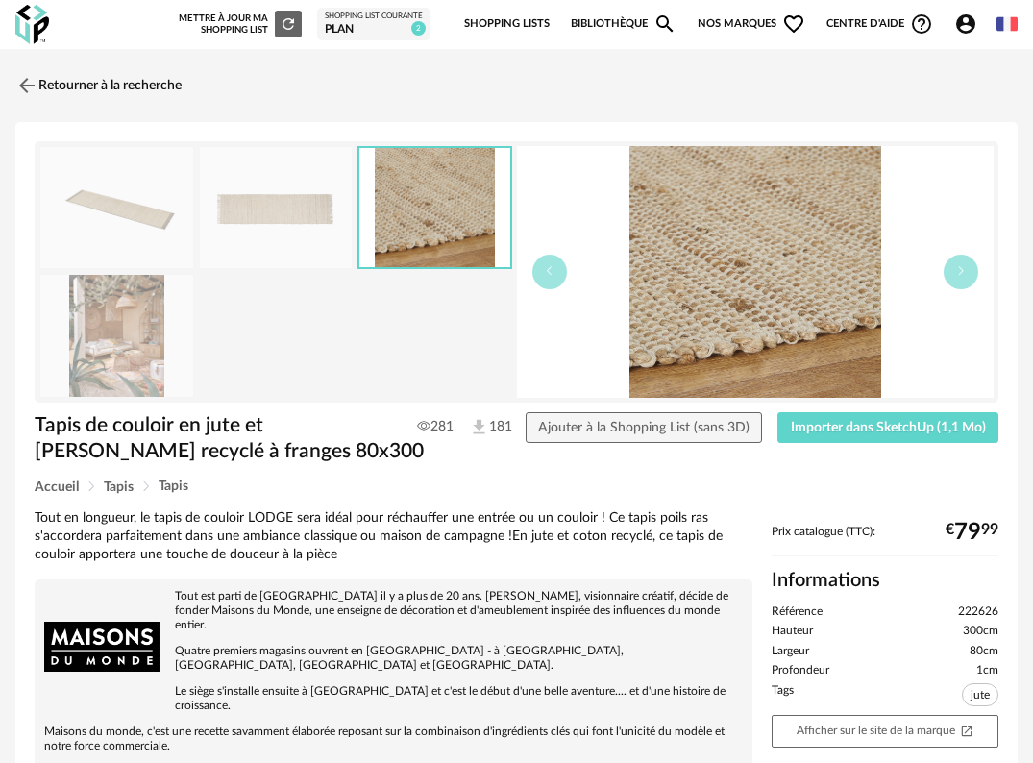
click at [278, 224] on img at bounding box center [276, 208] width 153 height 122
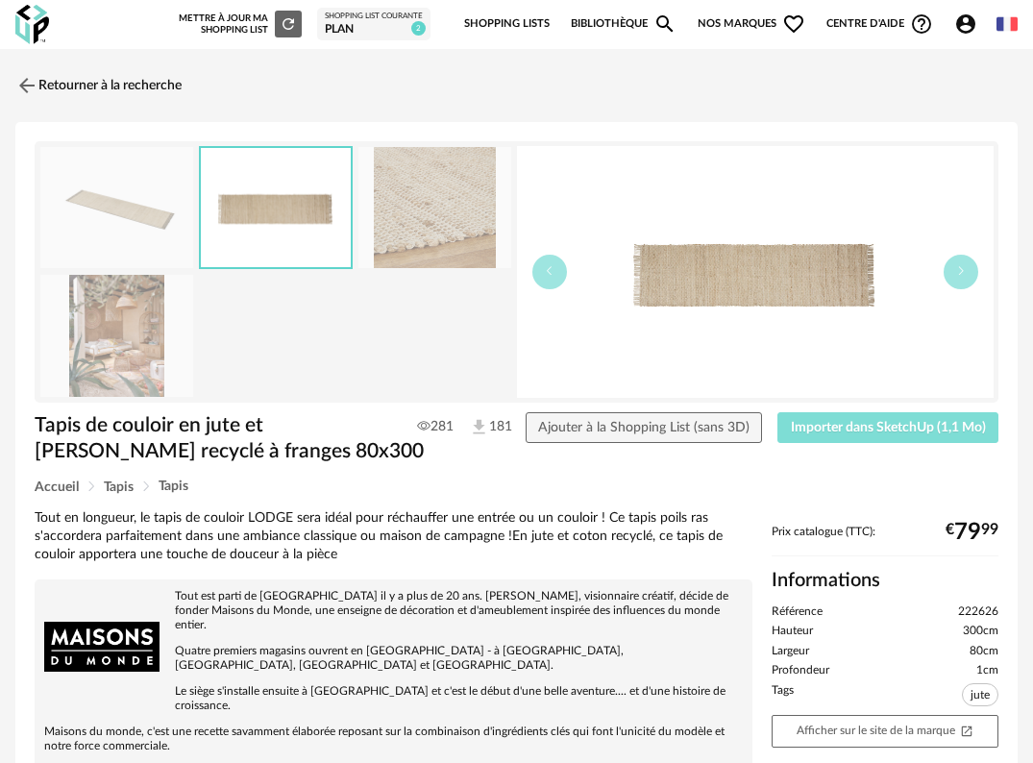
click at [923, 431] on span "Importer dans SketchUp (1,1 Mo)" at bounding box center [888, 427] width 195 height 13
click at [31, 16] on img at bounding box center [32, 24] width 34 height 39
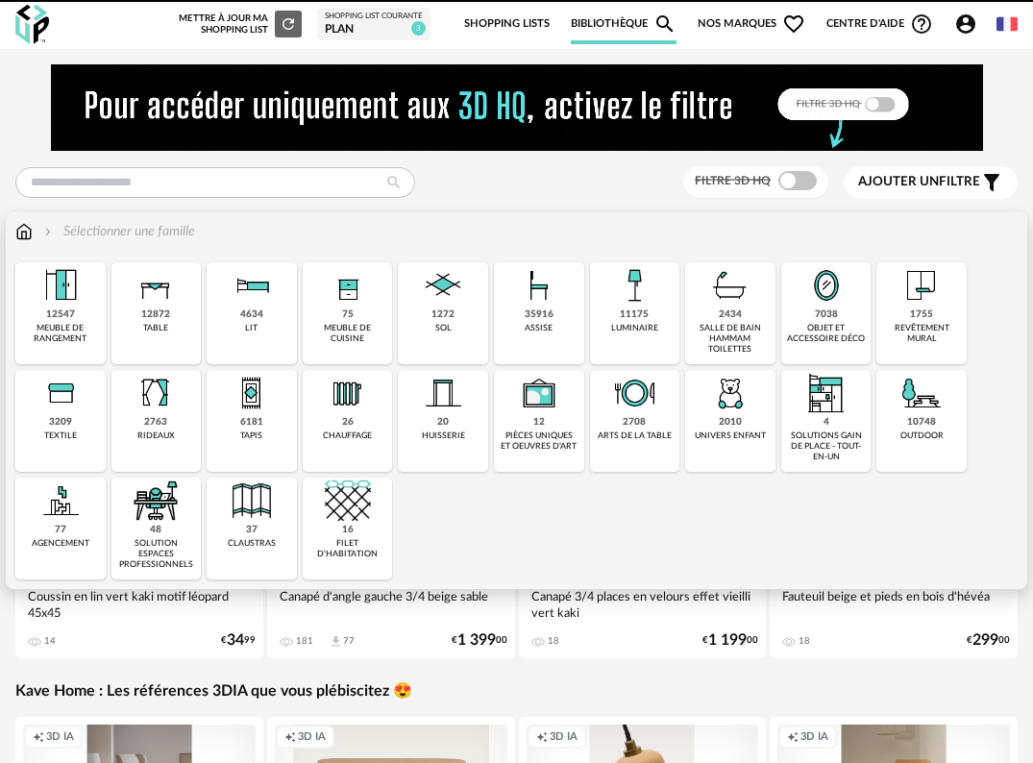
click at [48, 432] on div "textile" at bounding box center [60, 435] width 33 height 11
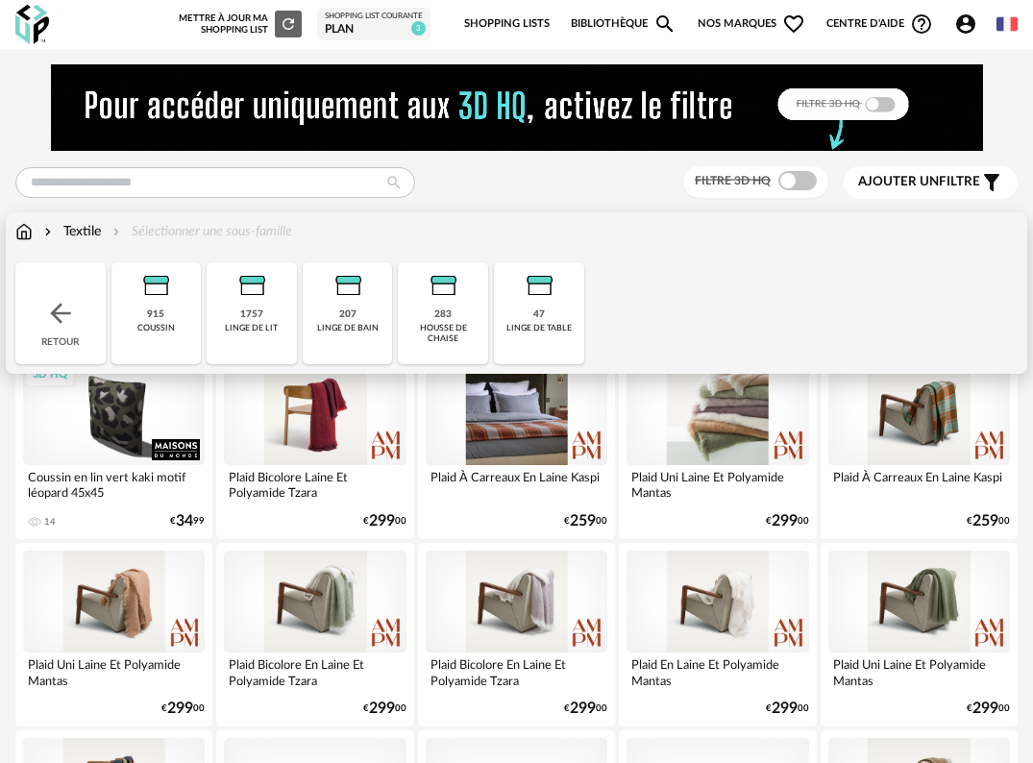
click at [172, 312] on div "915 coussin" at bounding box center [156, 313] width 90 height 102
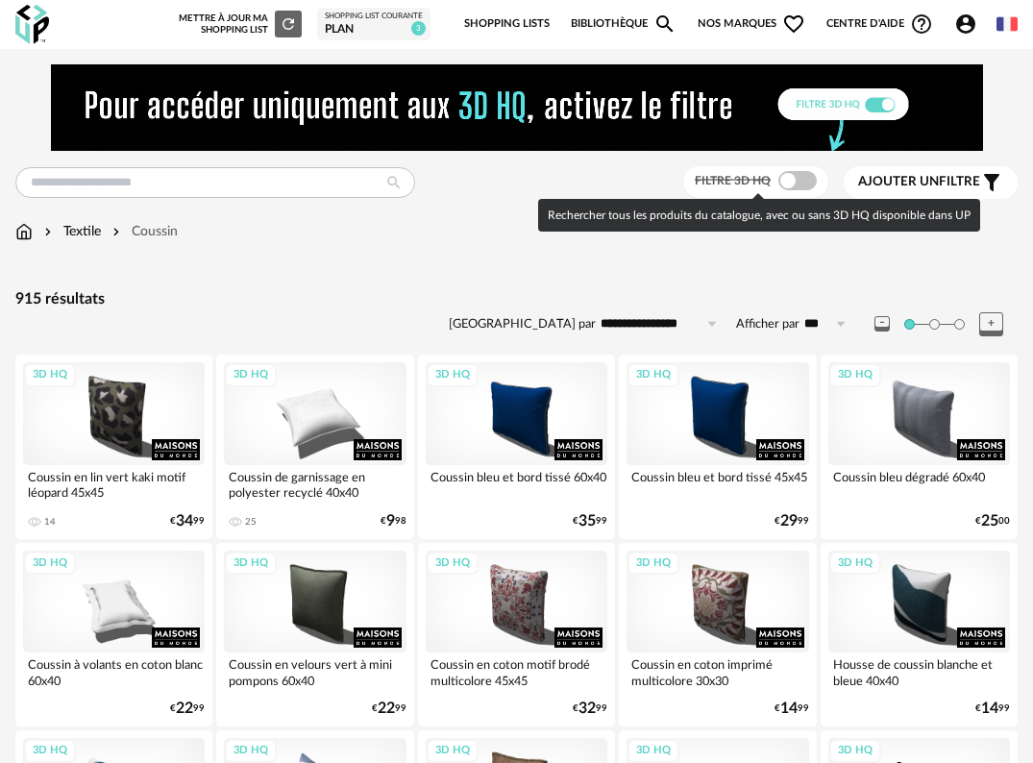
click at [800, 184] on span at bounding box center [797, 180] width 38 height 19
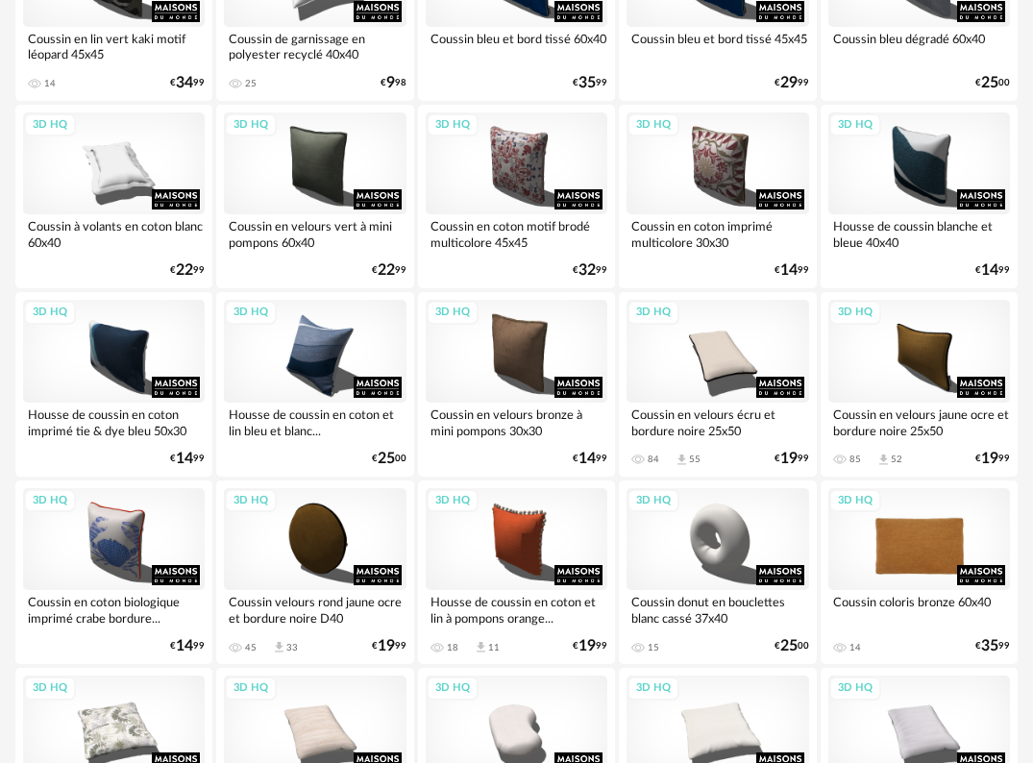
scroll to position [480, 0]
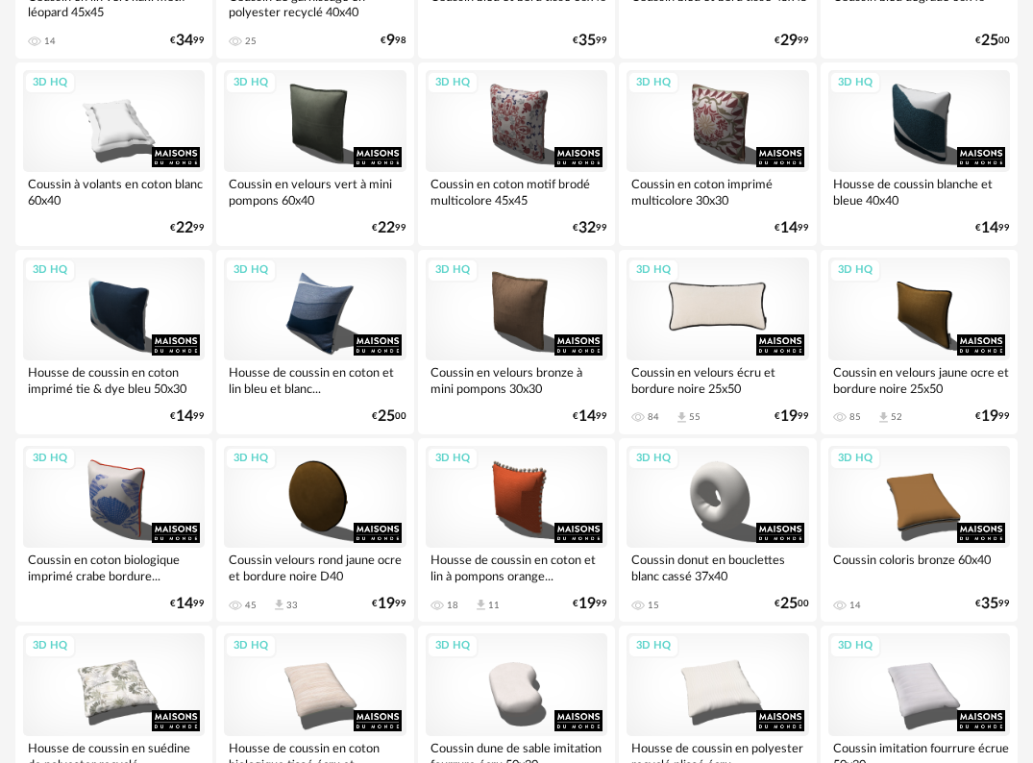
click at [717, 314] on div "3D HQ" at bounding box center [717, 308] width 182 height 103
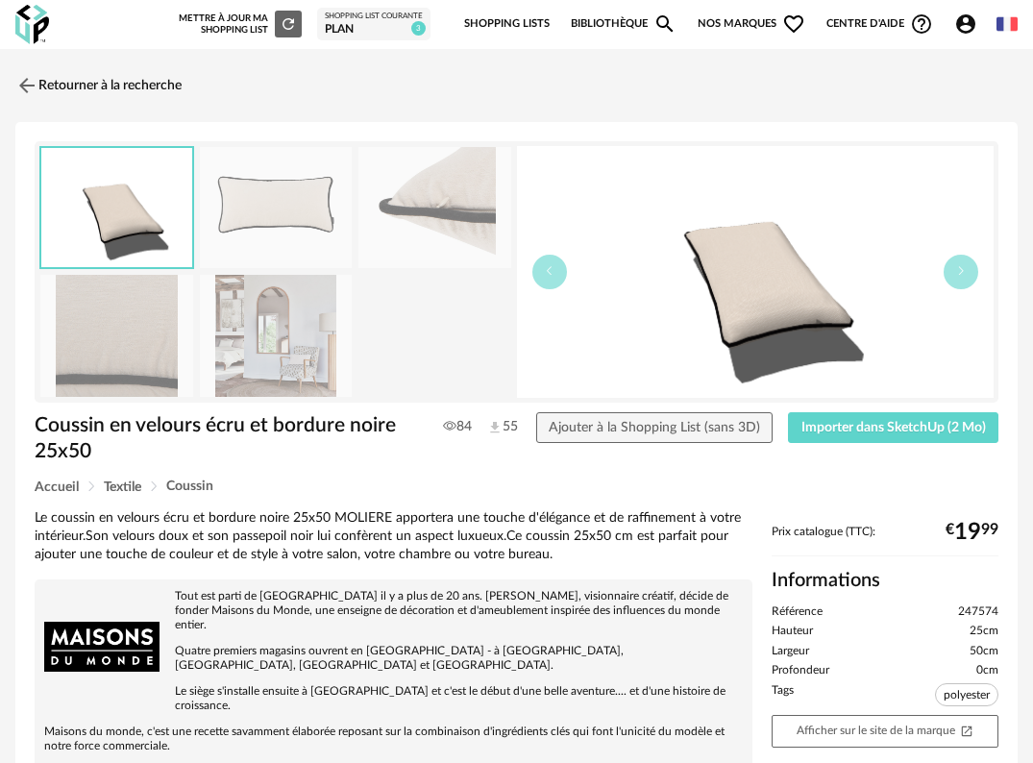
click at [266, 220] on img at bounding box center [276, 208] width 153 height 122
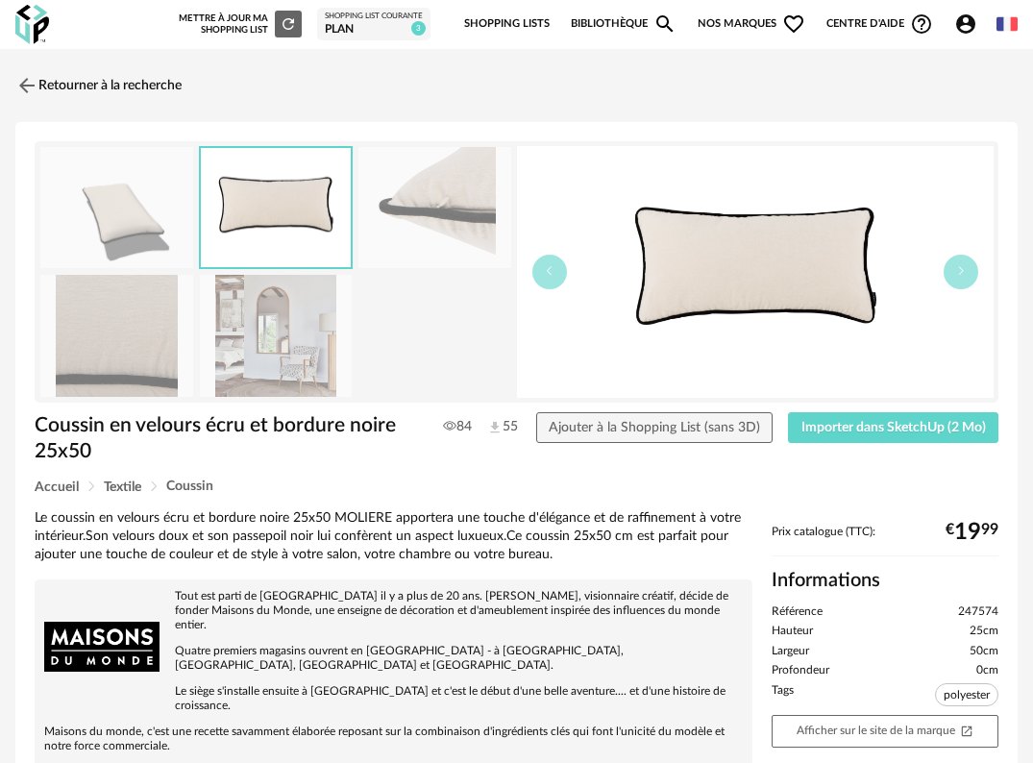
click at [402, 204] on img at bounding box center [434, 208] width 153 height 122
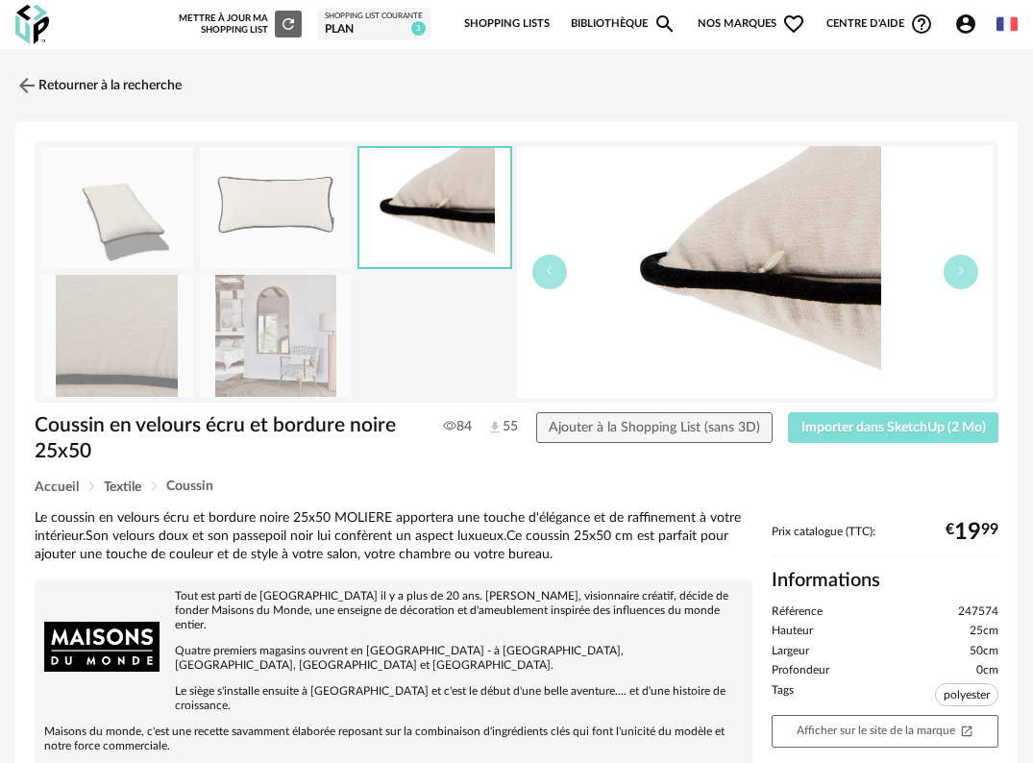
click at [927, 436] on button "Importer dans SketchUp (2 Mo)" at bounding box center [893, 427] width 210 height 31
click at [27, 84] on img at bounding box center [26, 85] width 28 height 28
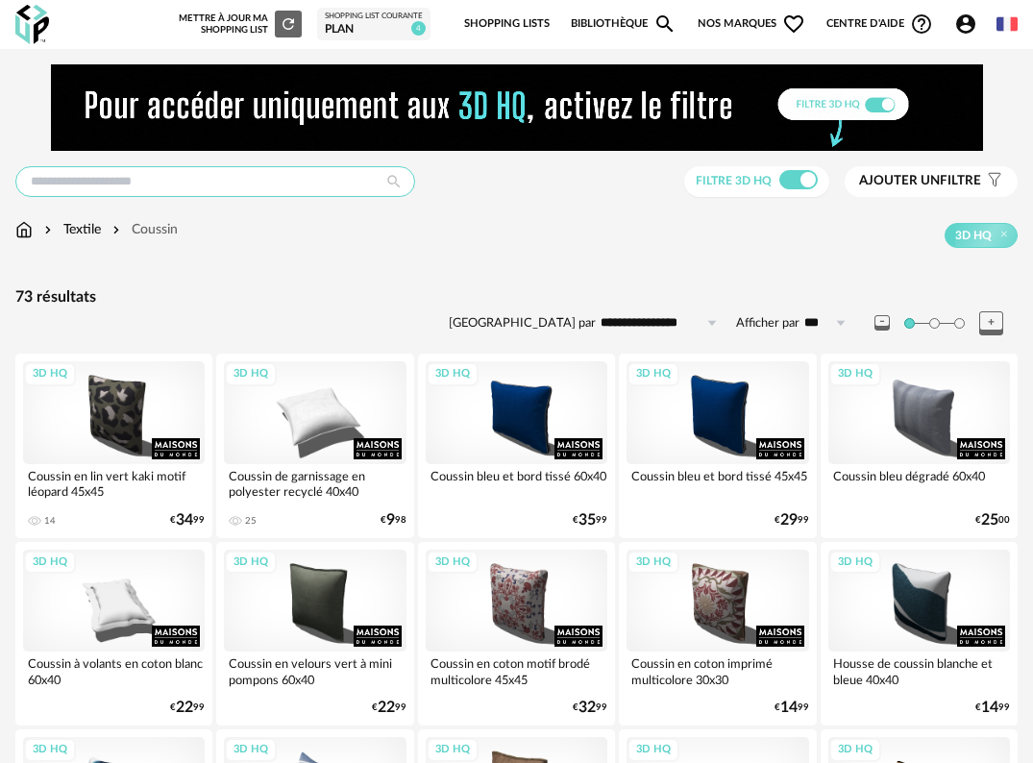
click at [243, 184] on input "text" at bounding box center [215, 181] width 400 height 31
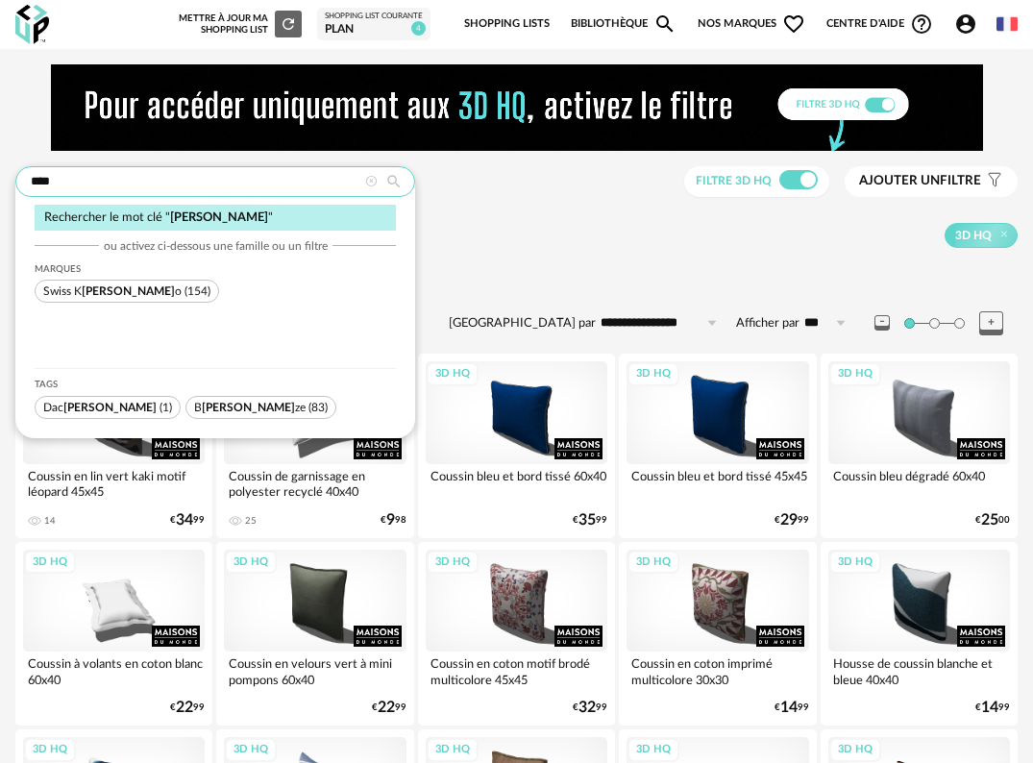
type input "****"
type input "**********"
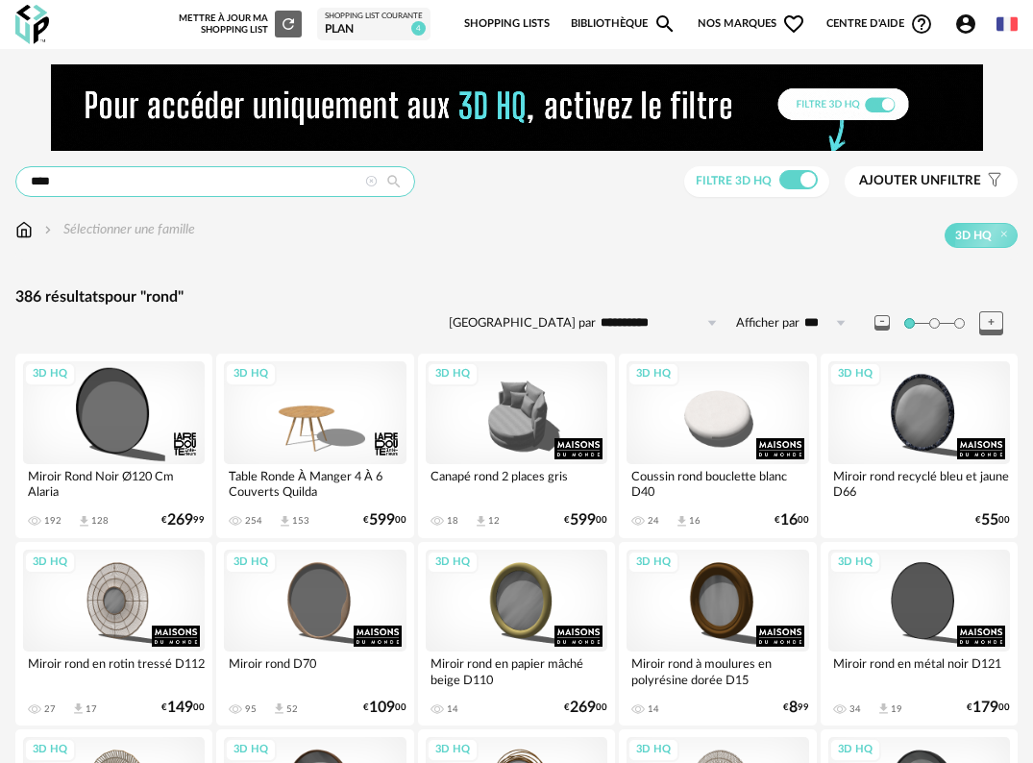
drag, startPoint x: 163, startPoint y: 183, endPoint x: -69, endPoint y: 187, distance: 232.5
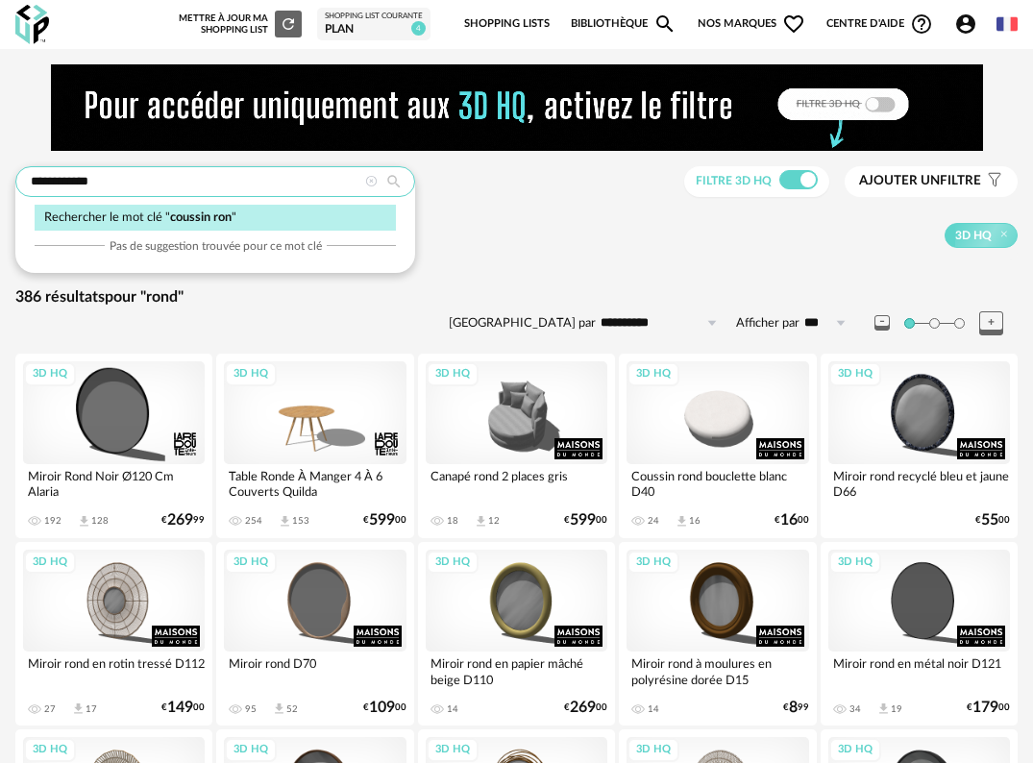
type input "**********"
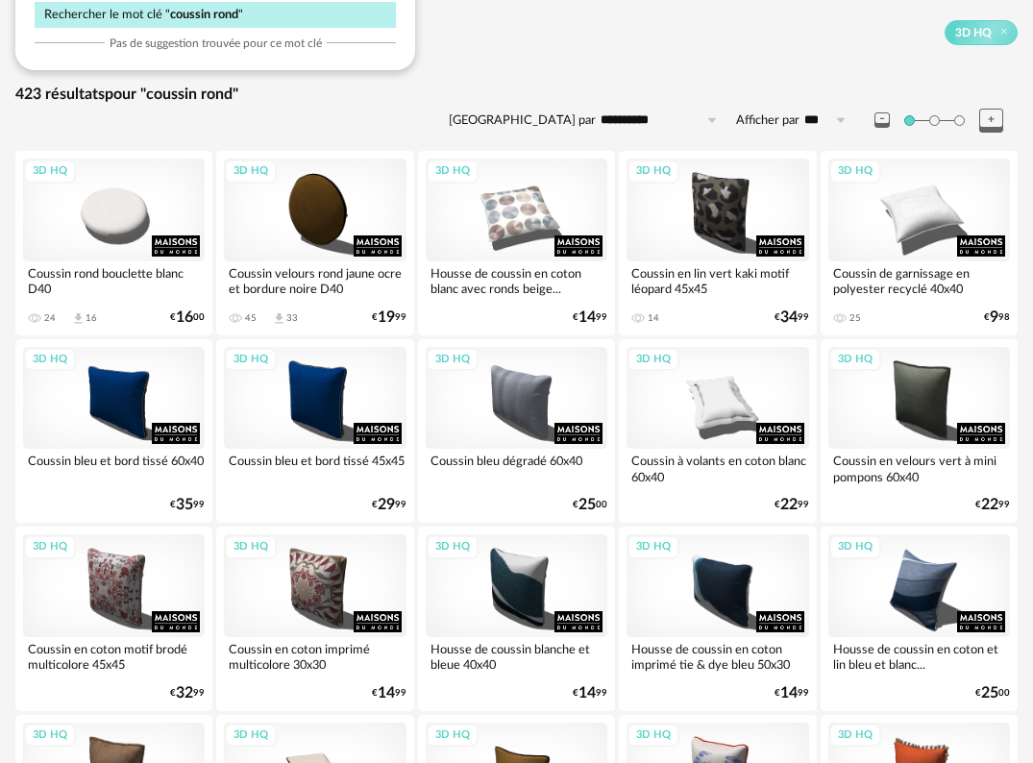
scroll to position [202, 0]
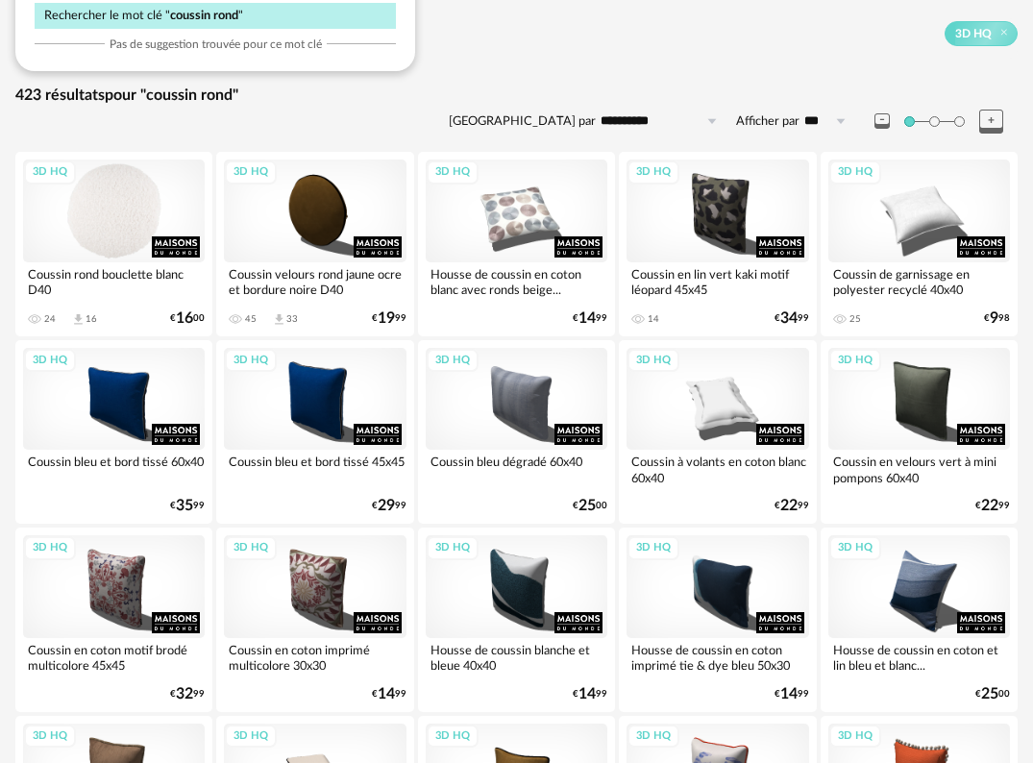
click at [111, 205] on div "3D HQ" at bounding box center [114, 210] width 182 height 103
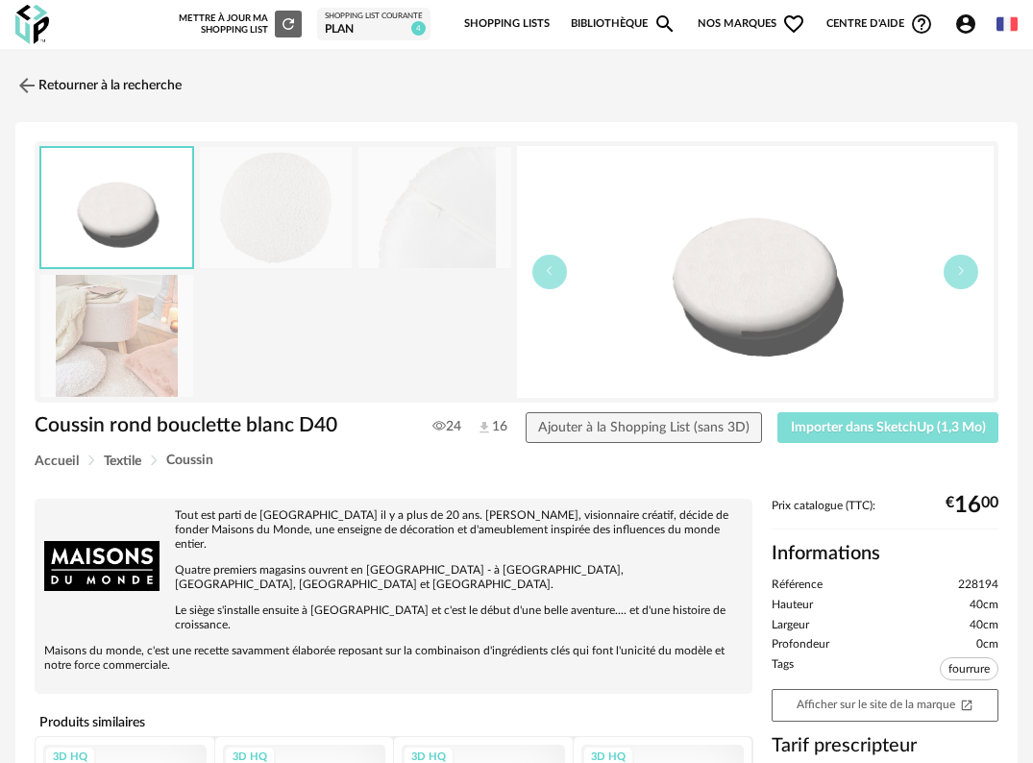
click at [870, 428] on span "Importer dans SketchUp (1,3 Mo)" at bounding box center [888, 427] width 195 height 13
click at [29, 79] on img at bounding box center [26, 85] width 28 height 28
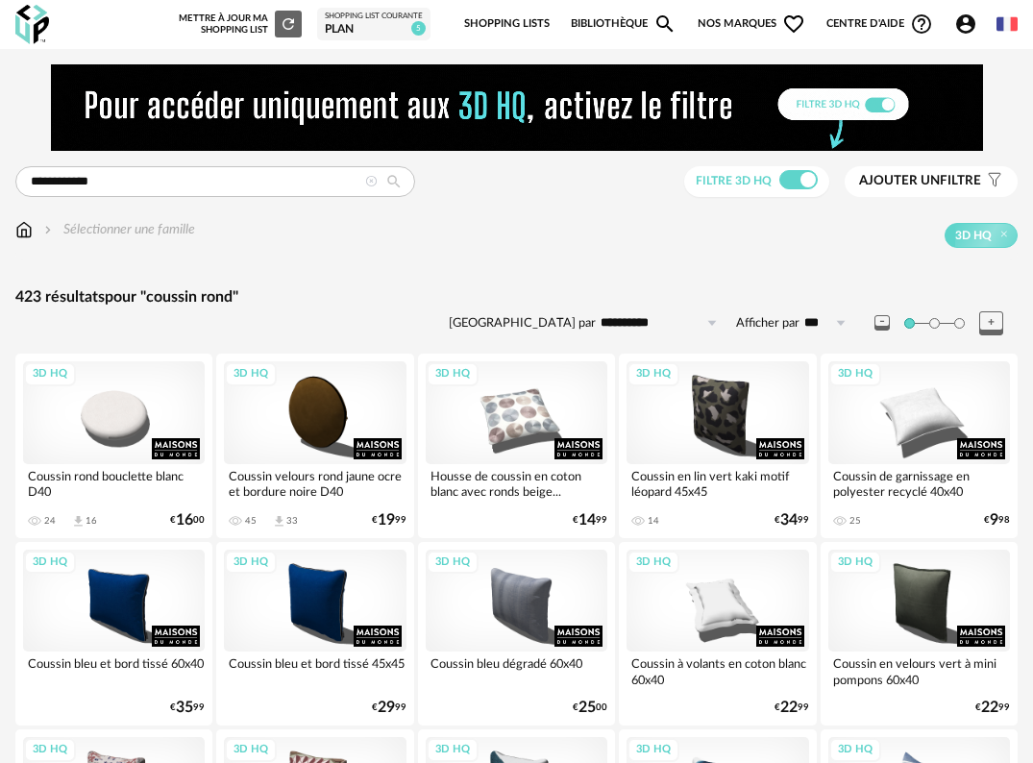
click at [27, 231] on img at bounding box center [23, 229] width 17 height 19
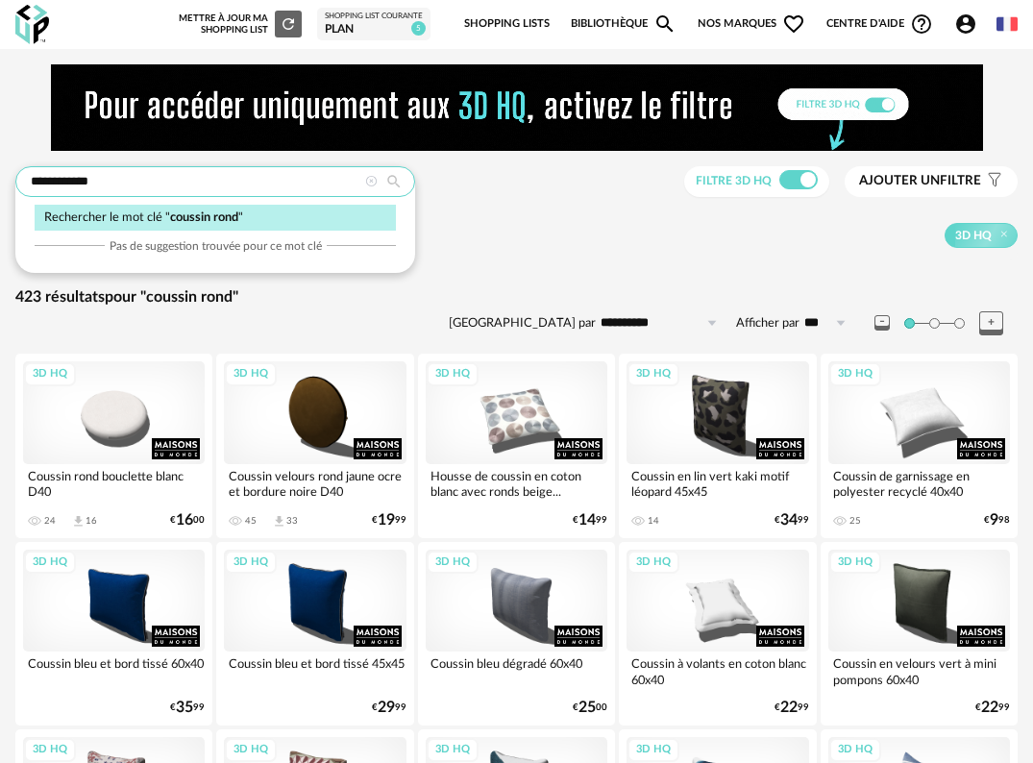
click at [138, 182] on input "**********" at bounding box center [215, 181] width 400 height 31
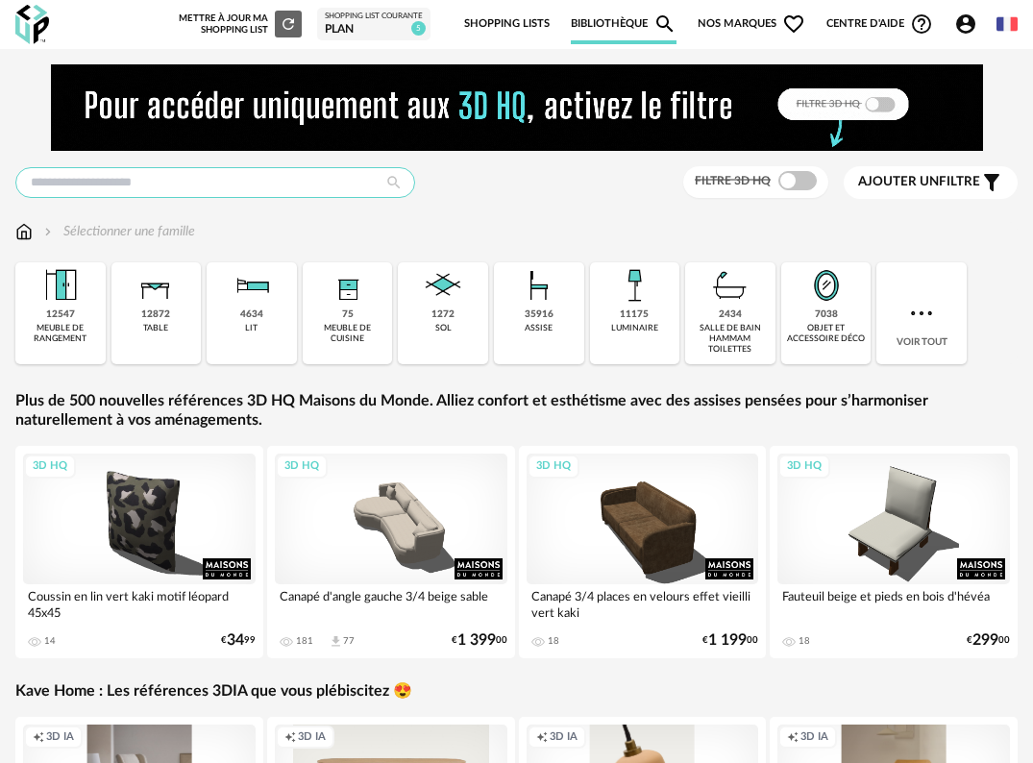
click at [138, 182] on input "text" at bounding box center [215, 182] width 400 height 31
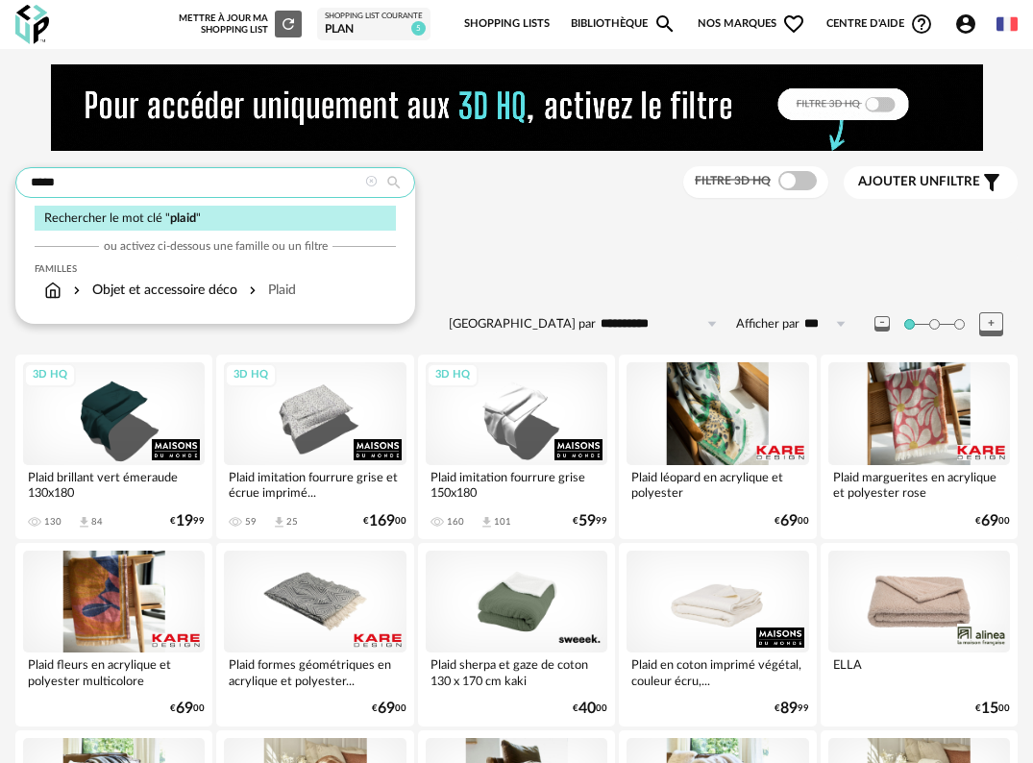
type input "*****"
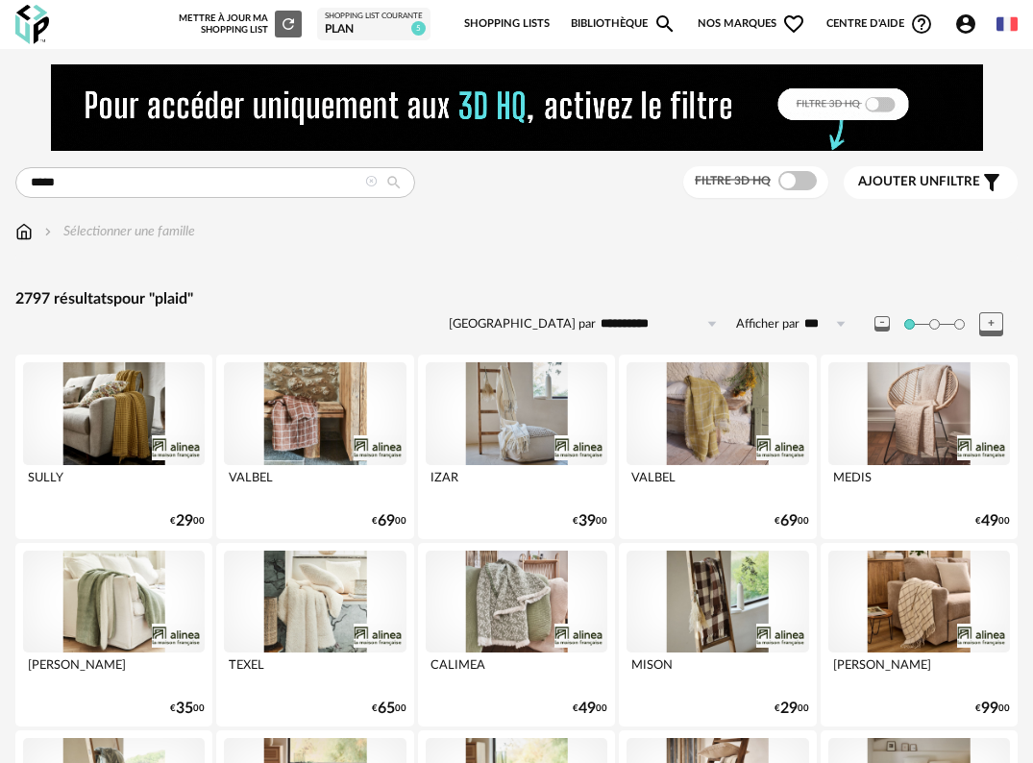
click at [791, 181] on span at bounding box center [797, 180] width 38 height 19
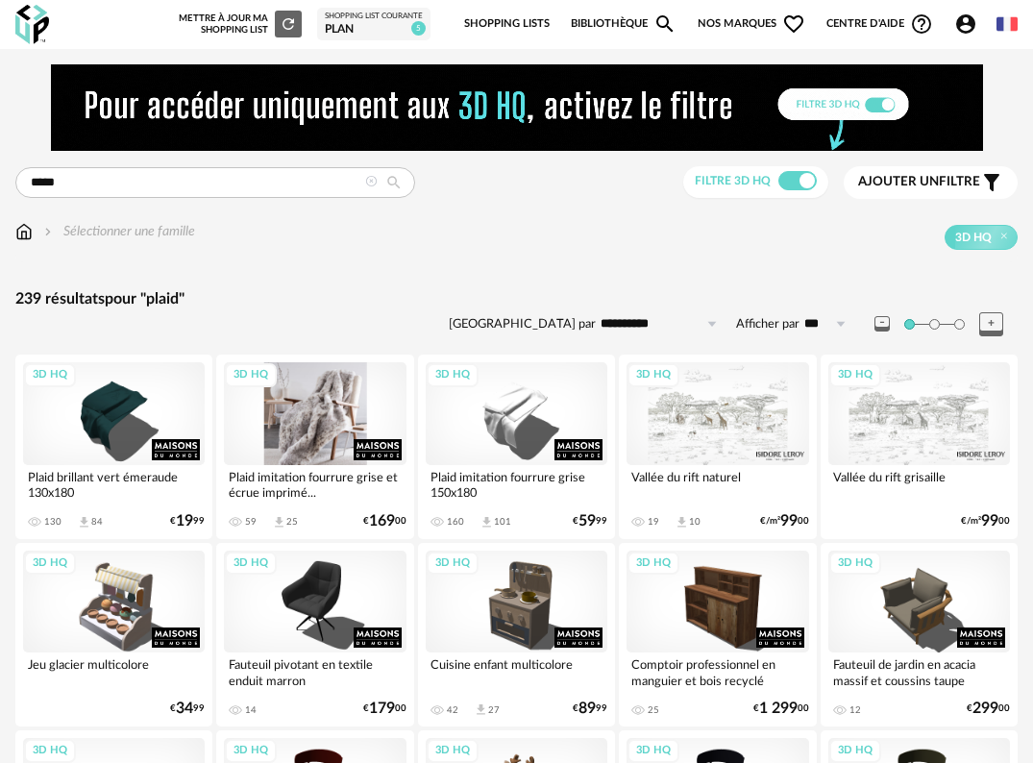
click at [324, 411] on div "3D HQ" at bounding box center [315, 413] width 182 height 103
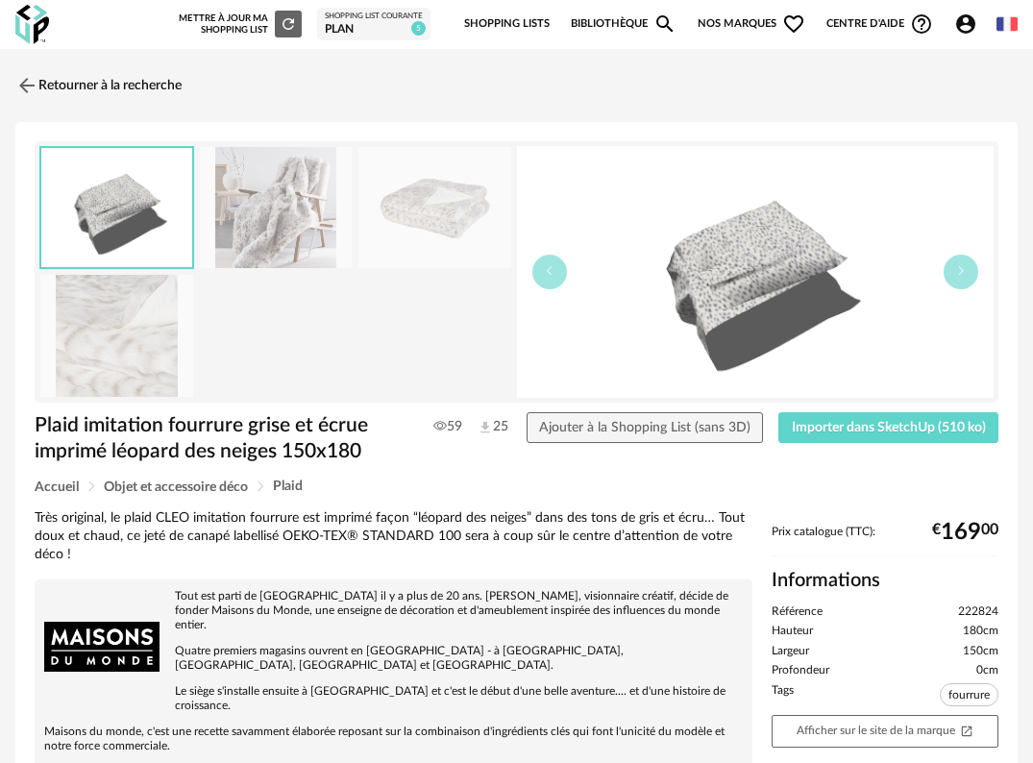
click at [264, 184] on img at bounding box center [276, 208] width 153 height 122
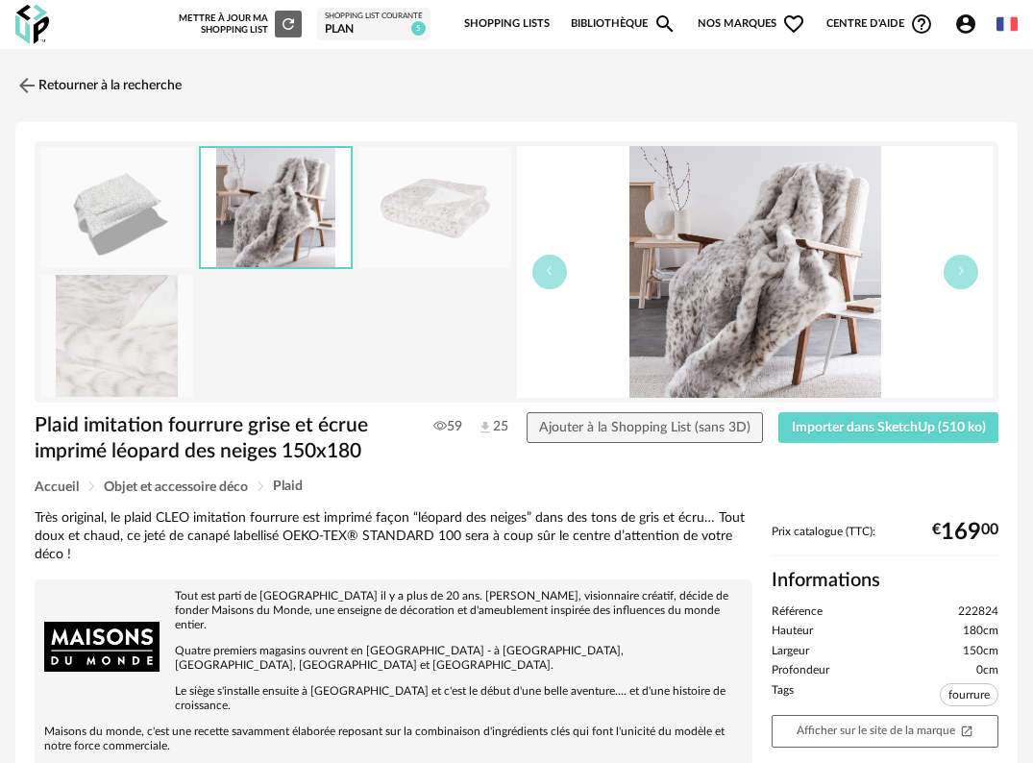
click at [451, 213] on img at bounding box center [434, 208] width 153 height 122
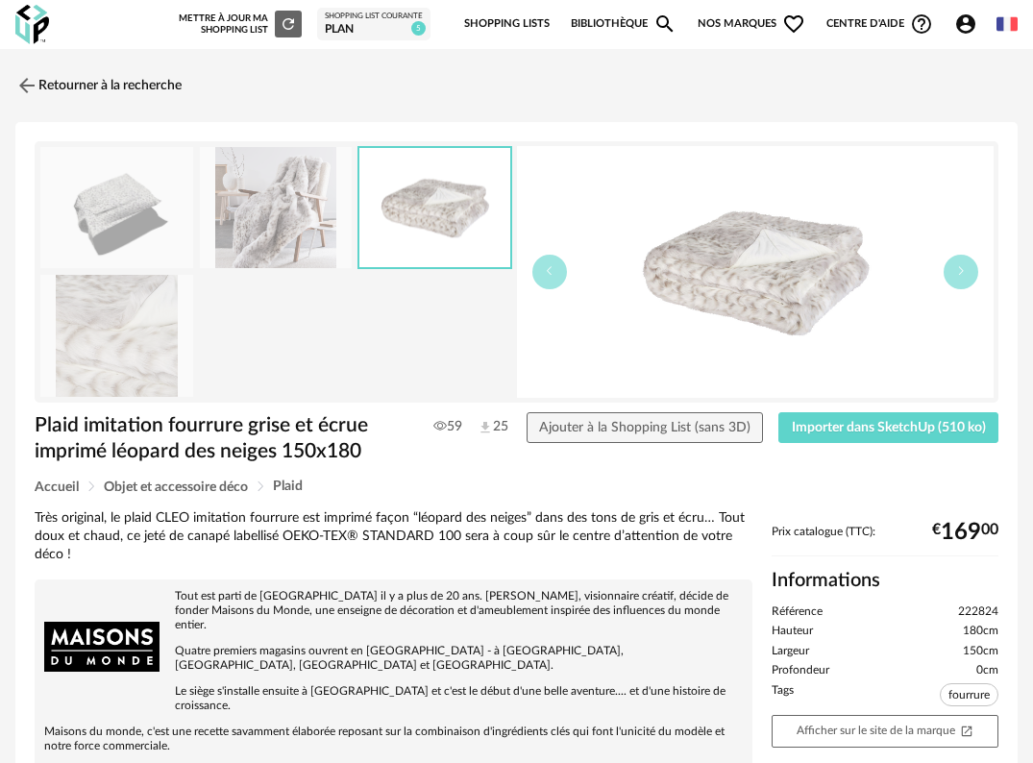
click at [147, 371] on img at bounding box center [116, 336] width 153 height 122
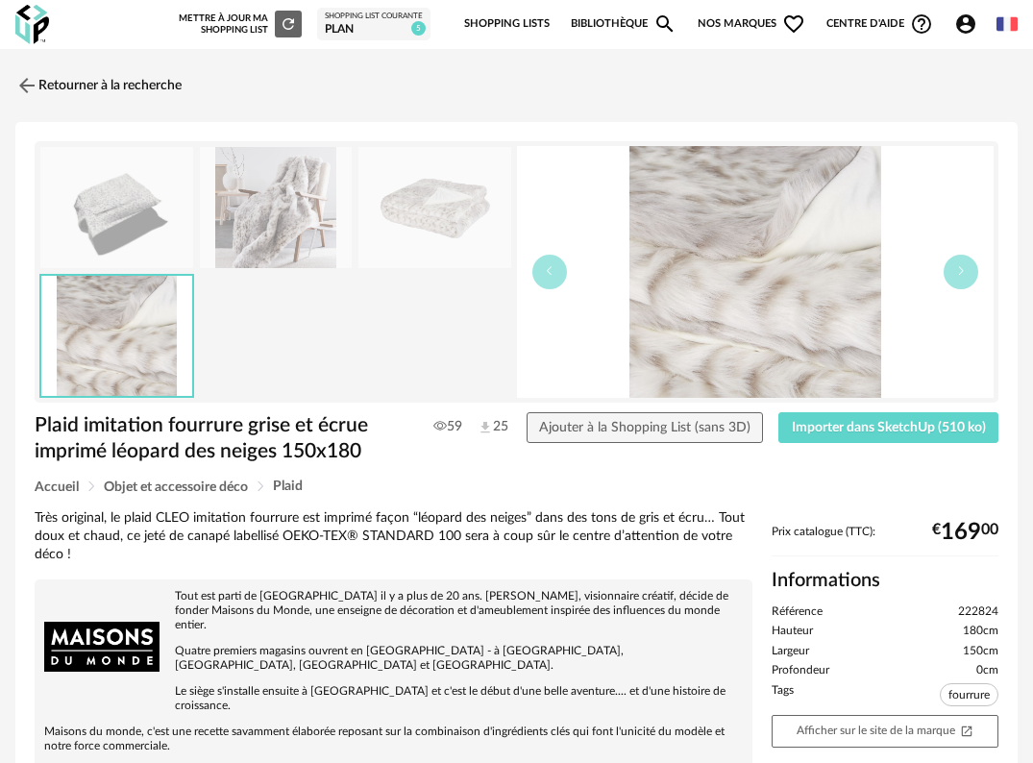
click at [136, 179] on img at bounding box center [116, 208] width 153 height 122
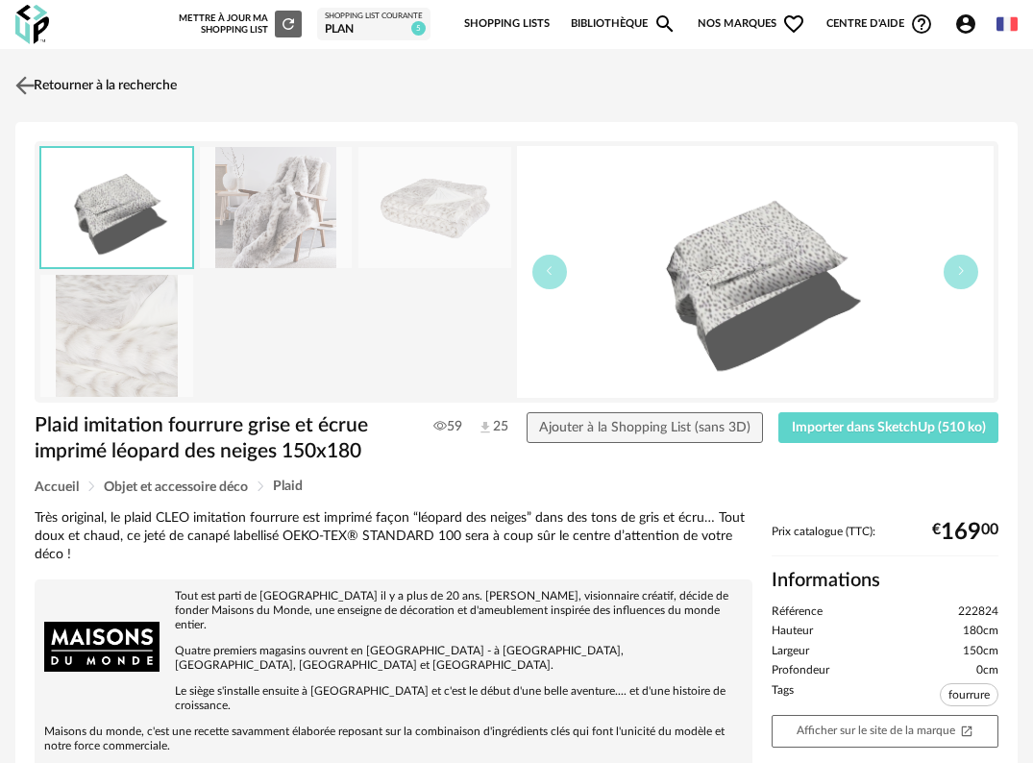
click at [29, 82] on img at bounding box center [26, 85] width 28 height 28
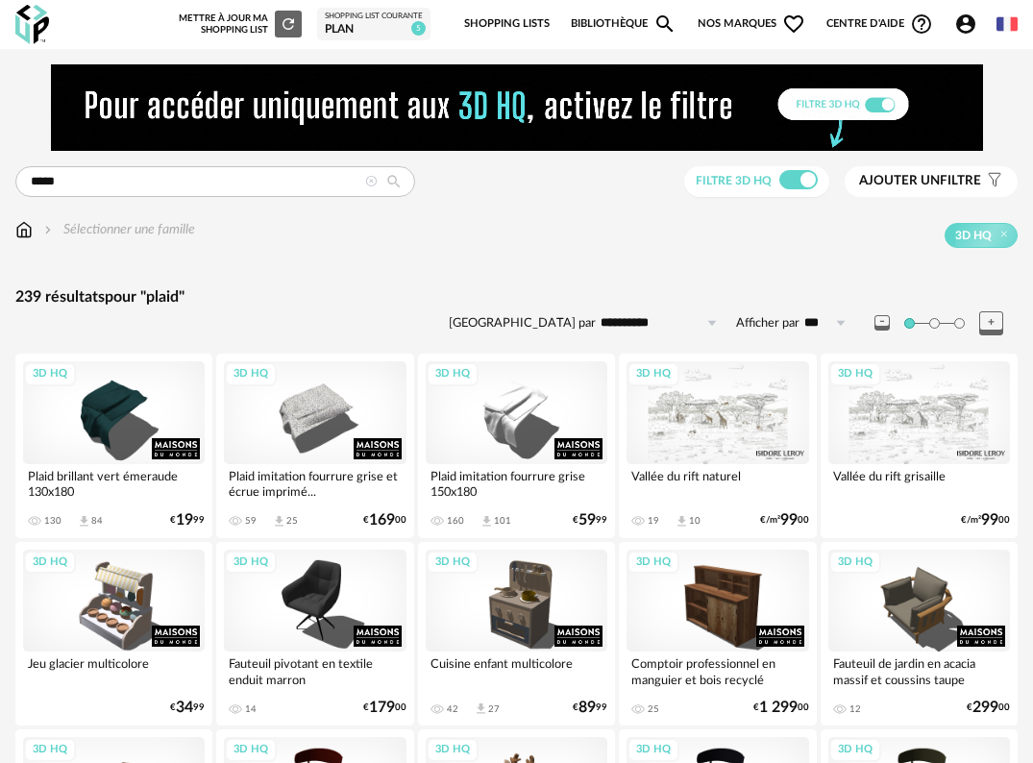
click at [37, 20] on img at bounding box center [32, 24] width 34 height 39
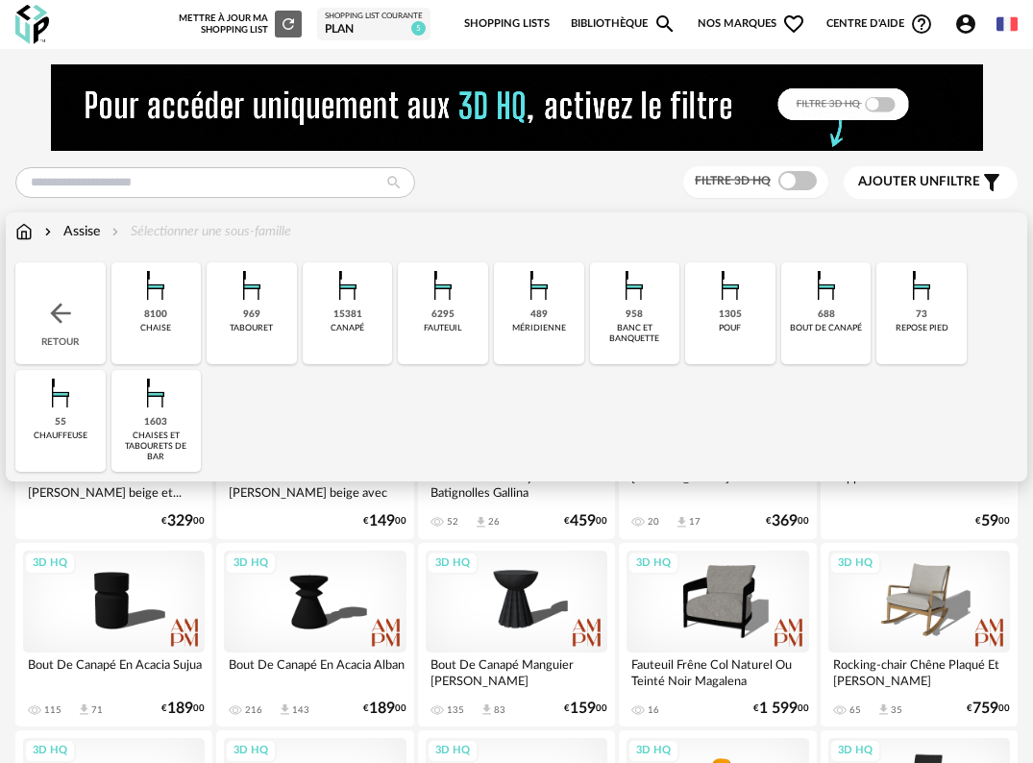
click at [152, 408] on img at bounding box center [156, 393] width 46 height 46
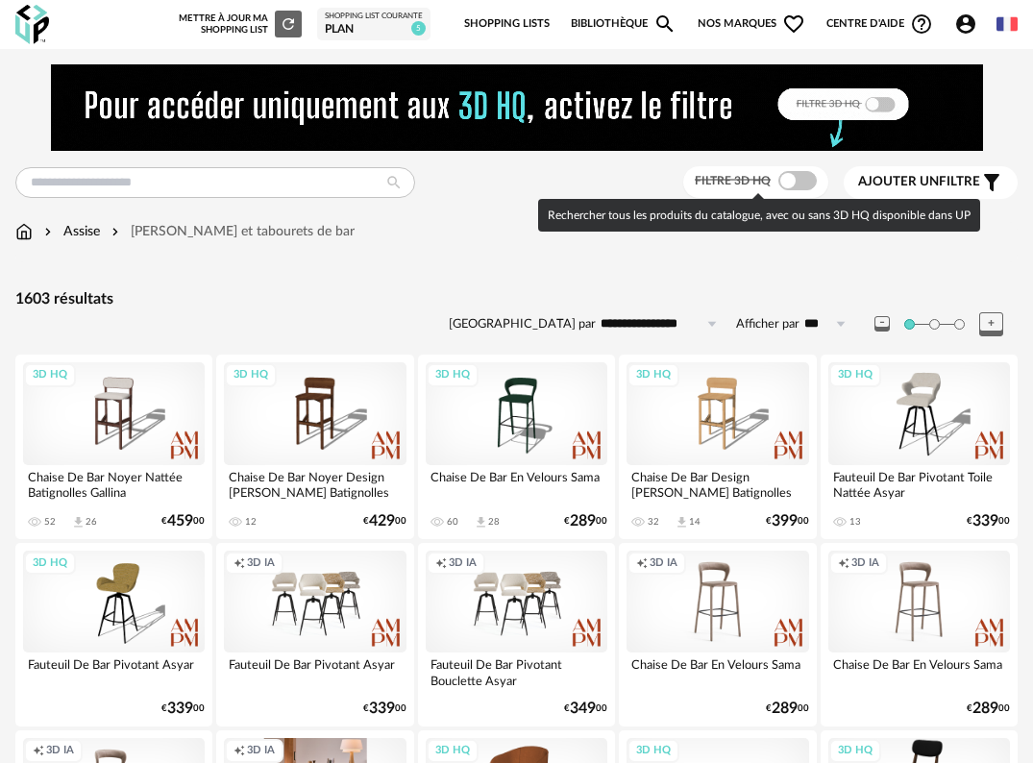
click at [788, 178] on span at bounding box center [797, 180] width 38 height 19
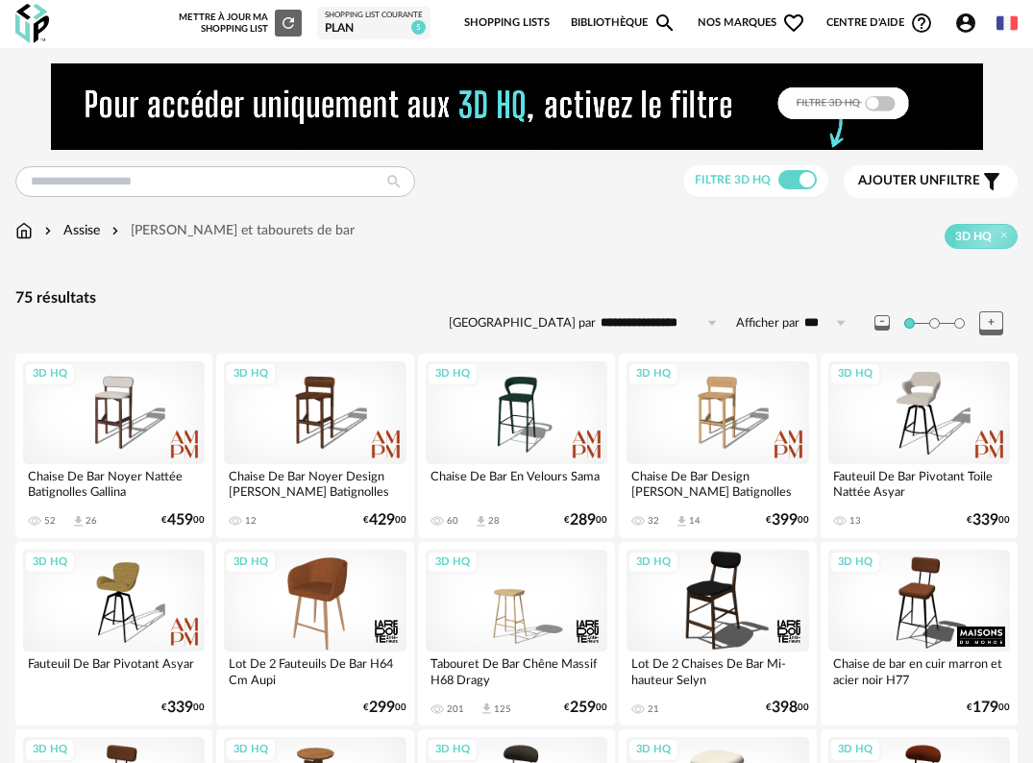
scroll to position [96, 0]
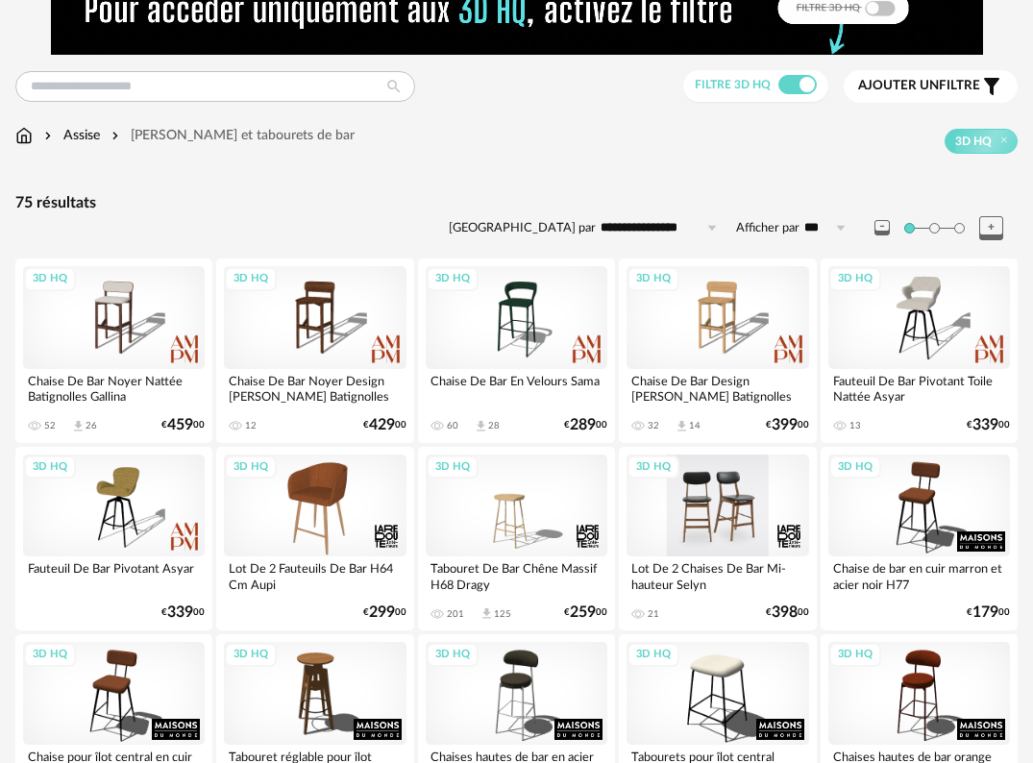
click at [728, 500] on div "3D HQ" at bounding box center [717, 505] width 182 height 103
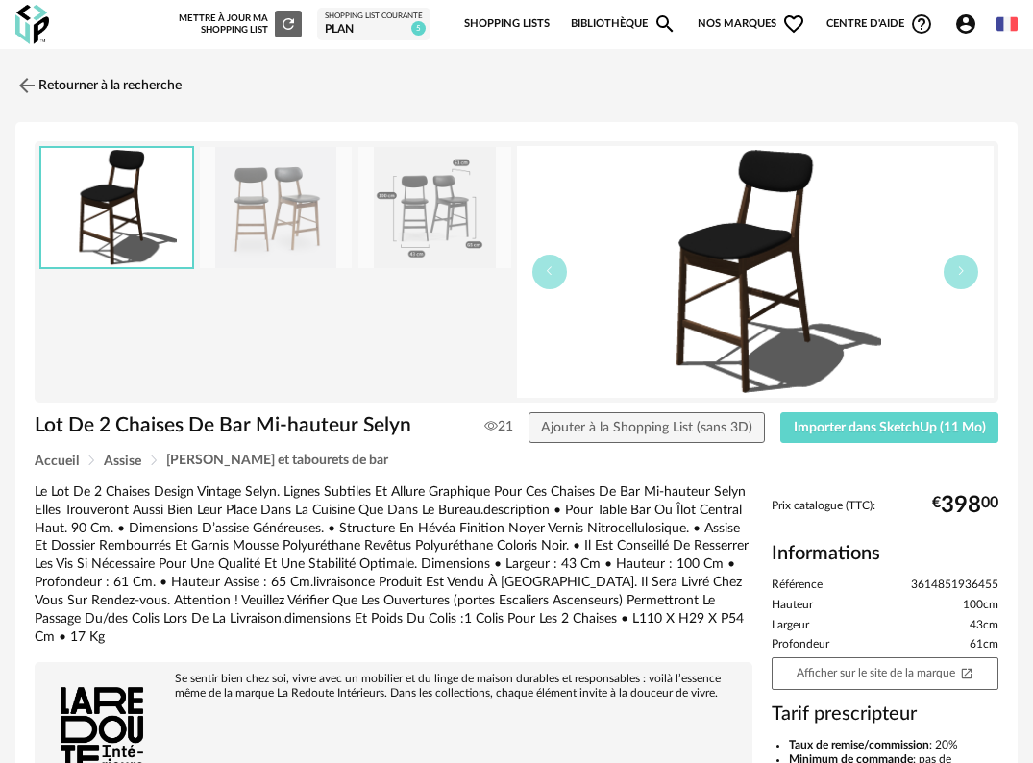
click at [271, 188] on img at bounding box center [276, 208] width 153 height 122
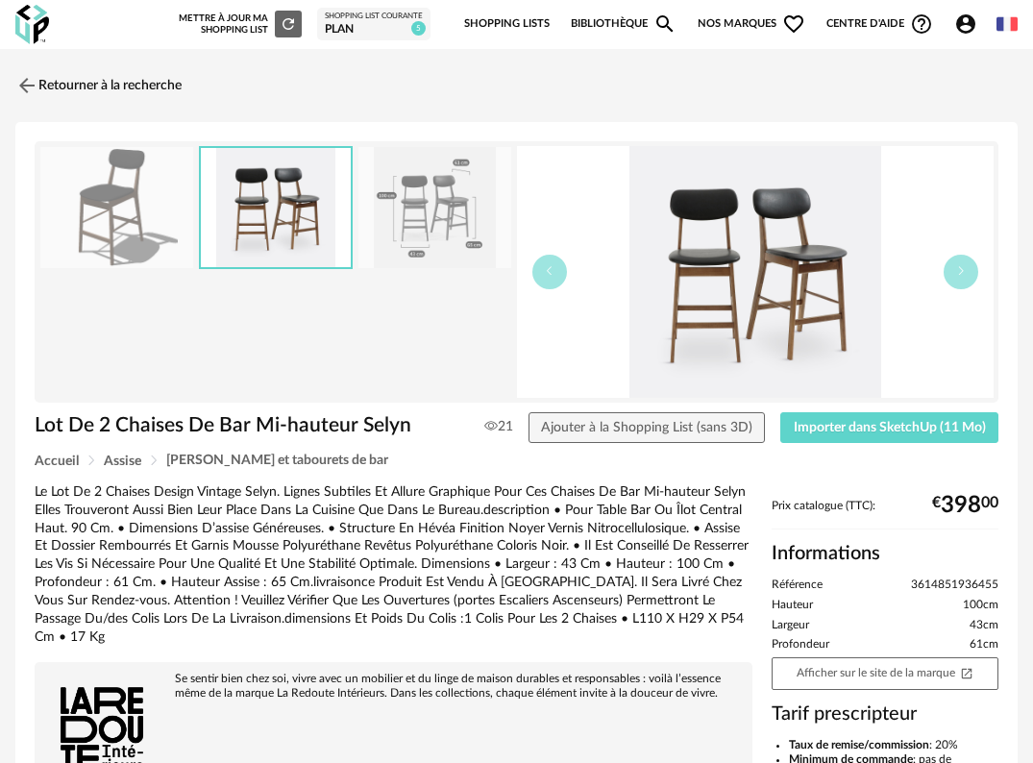
click at [429, 225] on img at bounding box center [434, 208] width 153 height 122
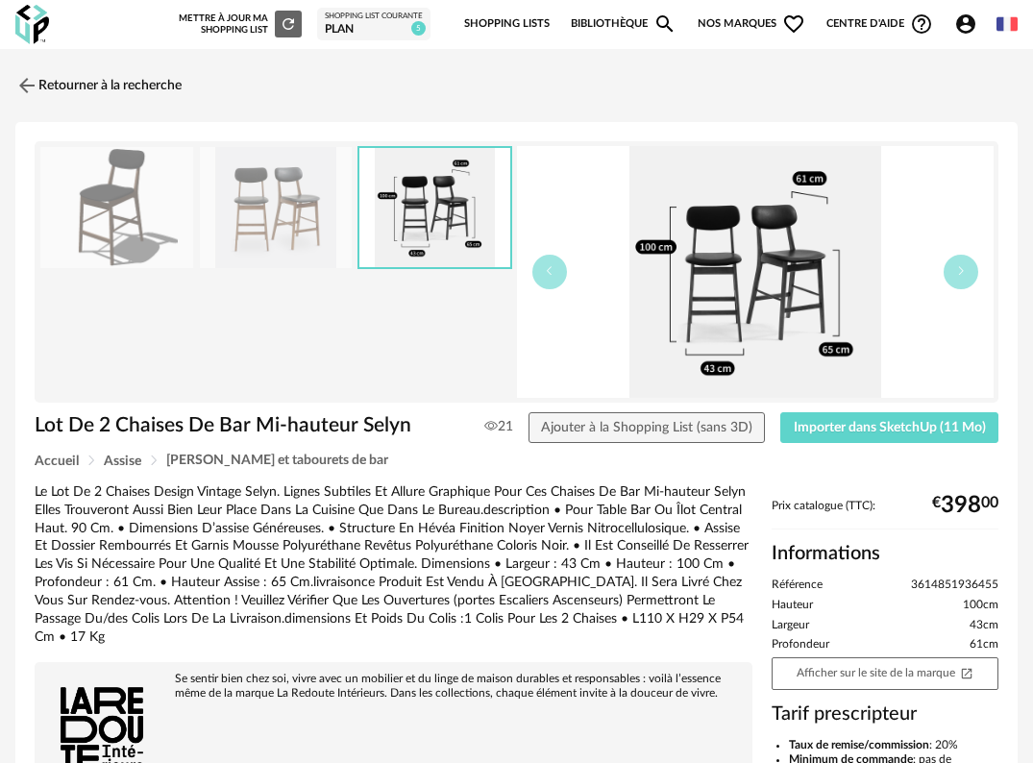
click at [325, 224] on img at bounding box center [276, 208] width 153 height 122
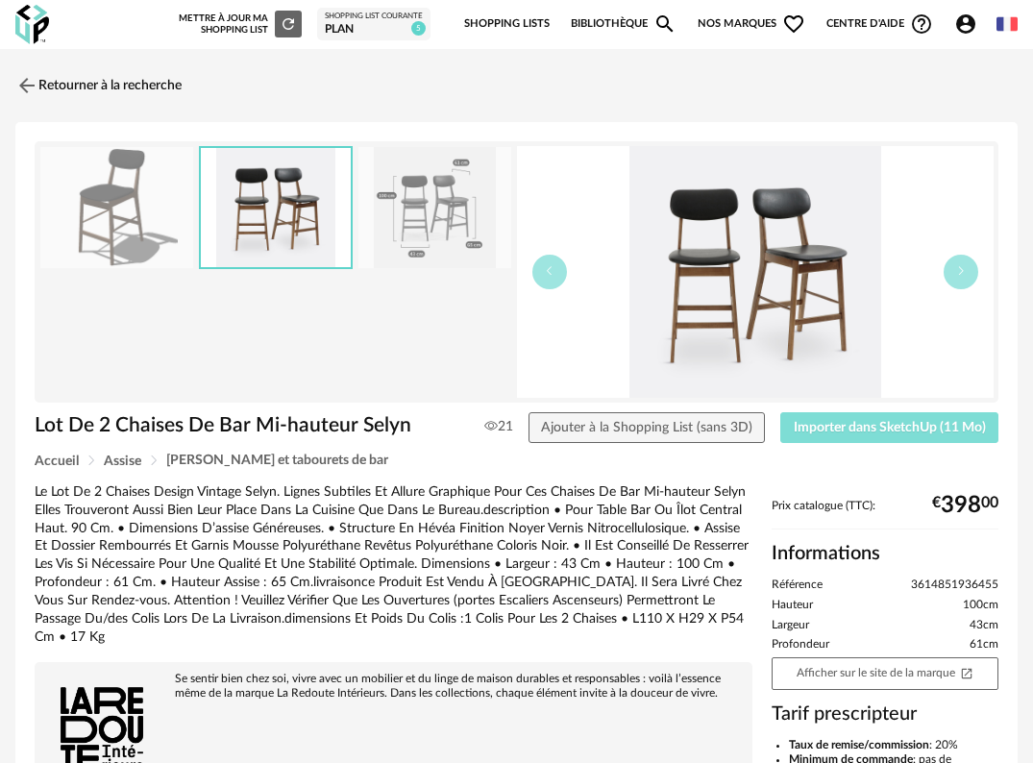
click at [921, 428] on span "Importer dans SketchUp (11 Mo)" at bounding box center [890, 427] width 192 height 13
click at [27, 29] on img at bounding box center [32, 24] width 34 height 39
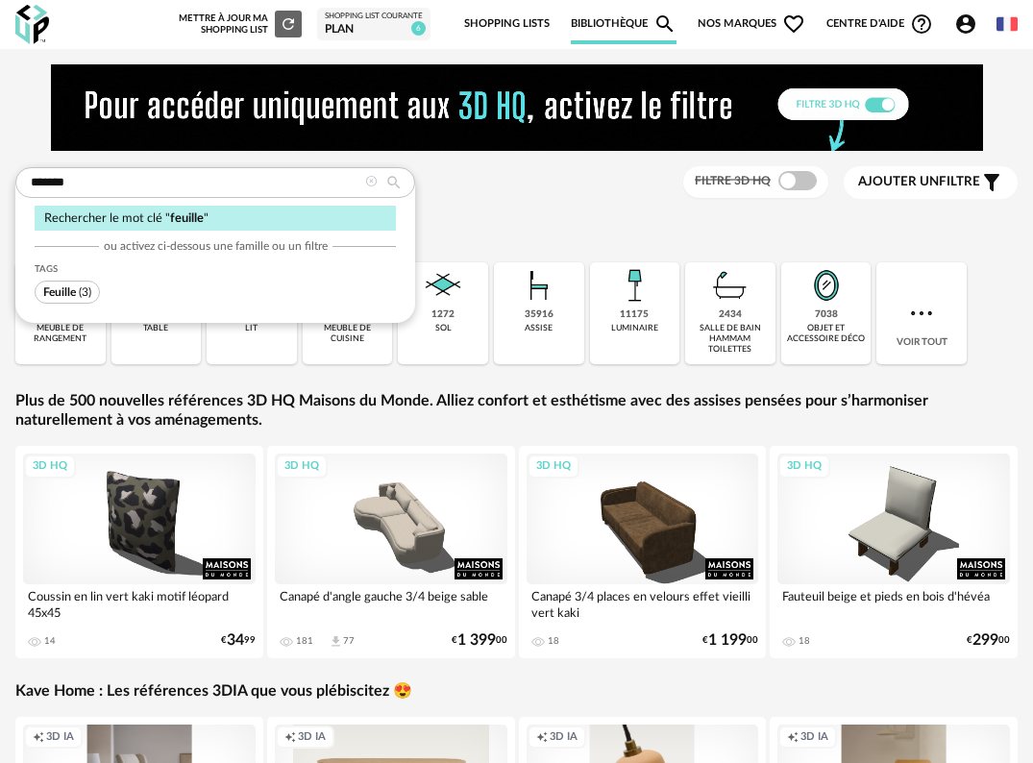
type input "*******"
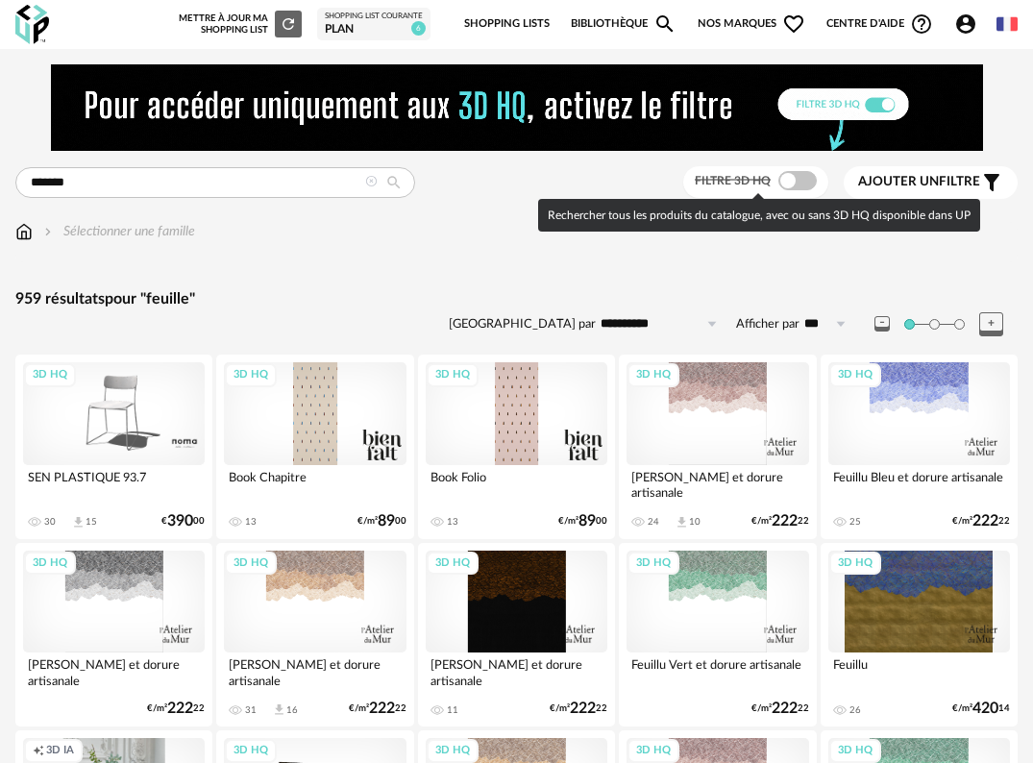
click at [804, 176] on span at bounding box center [797, 180] width 38 height 19
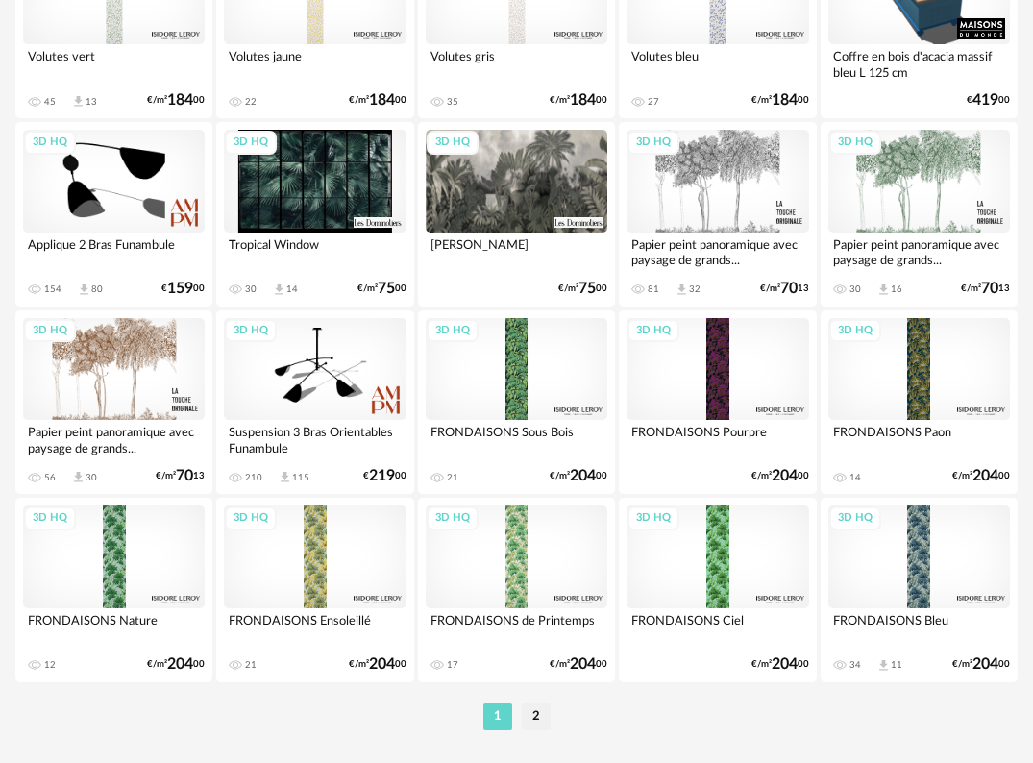
scroll to position [3469, 0]
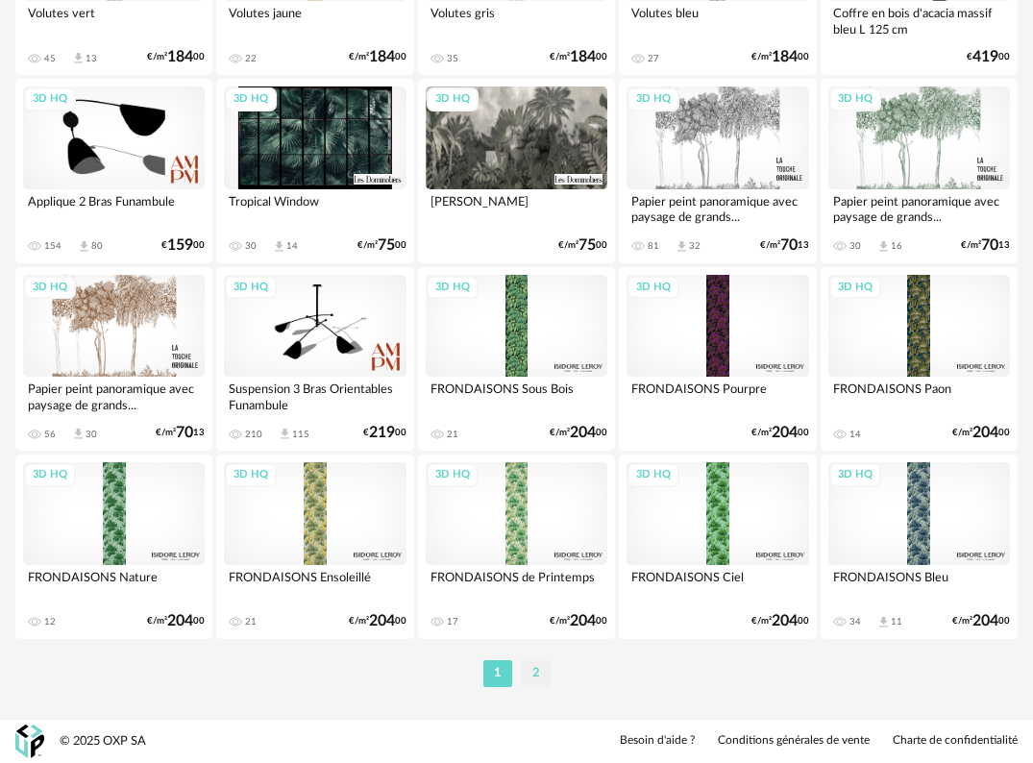
click at [535, 671] on li "2" at bounding box center [536, 673] width 29 height 27
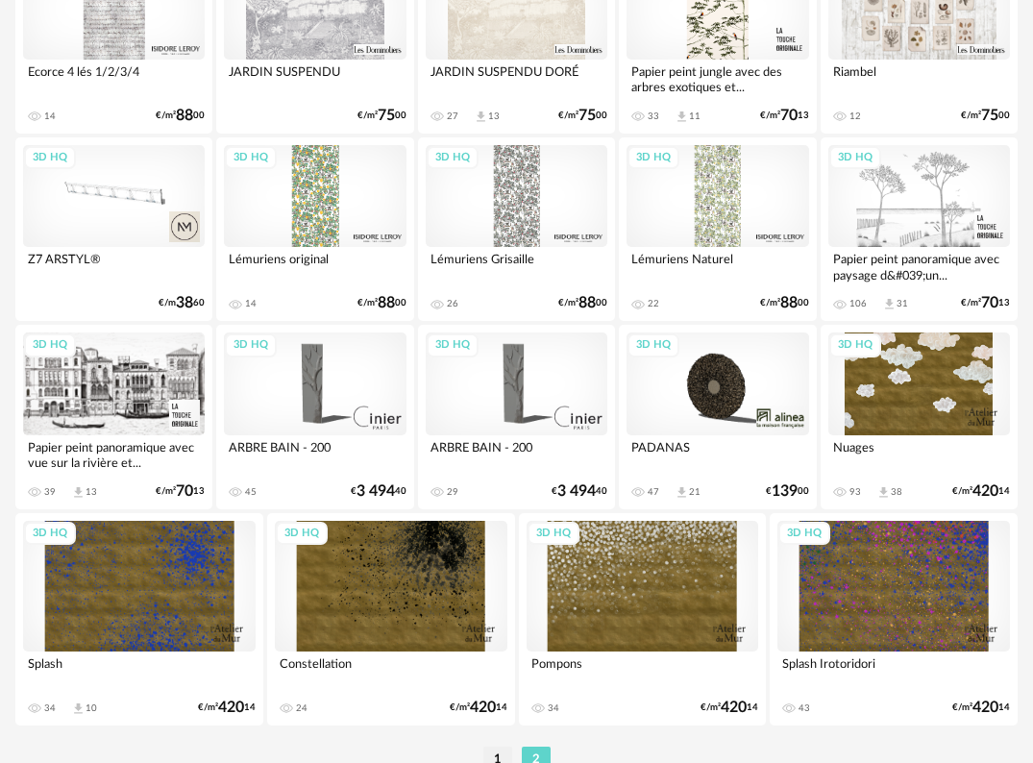
scroll to position [2557, 0]
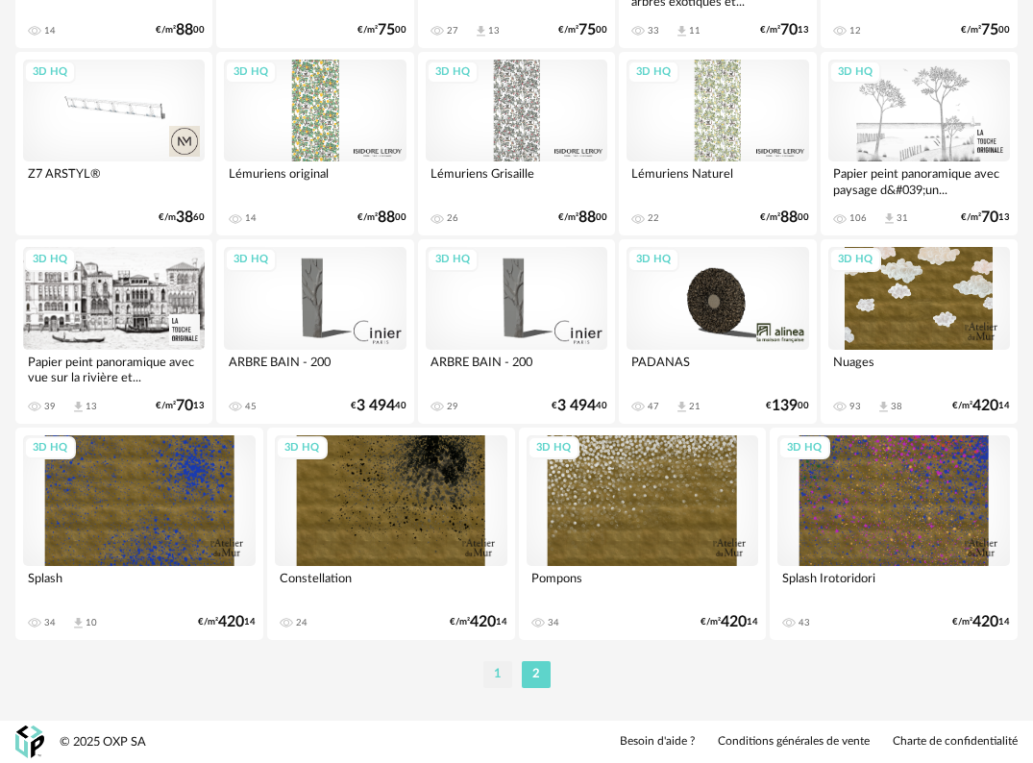
click at [506, 678] on li "1" at bounding box center [497, 674] width 29 height 27
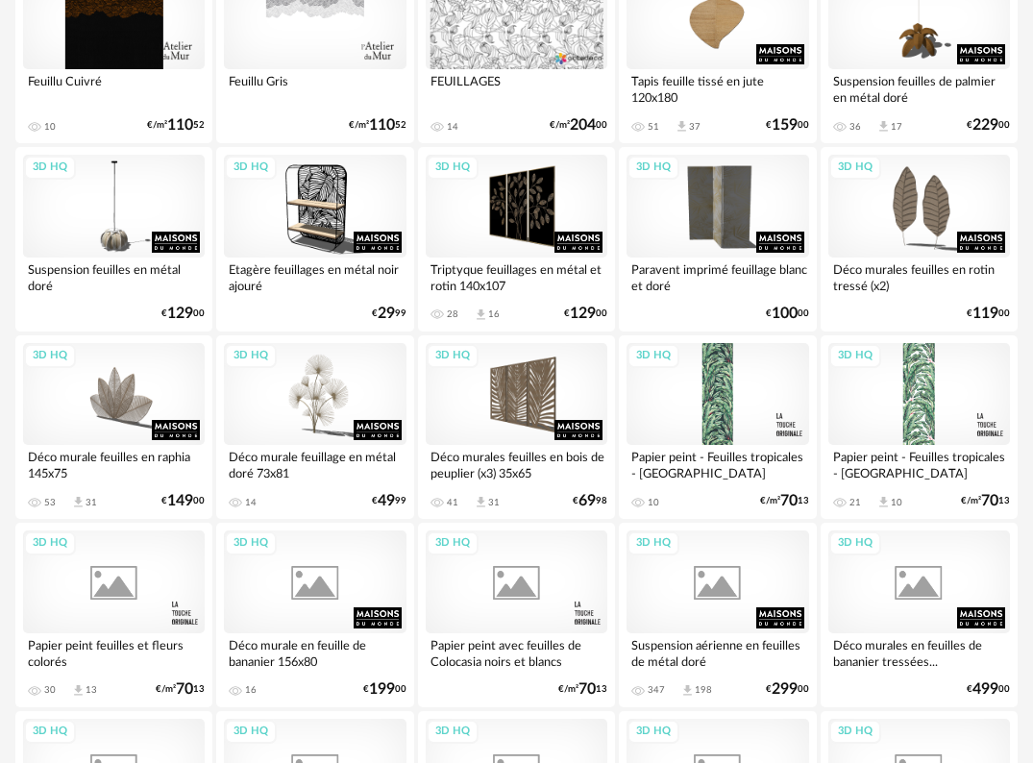
scroll to position [961, 0]
